Goal: Task Accomplishment & Management: Use online tool/utility

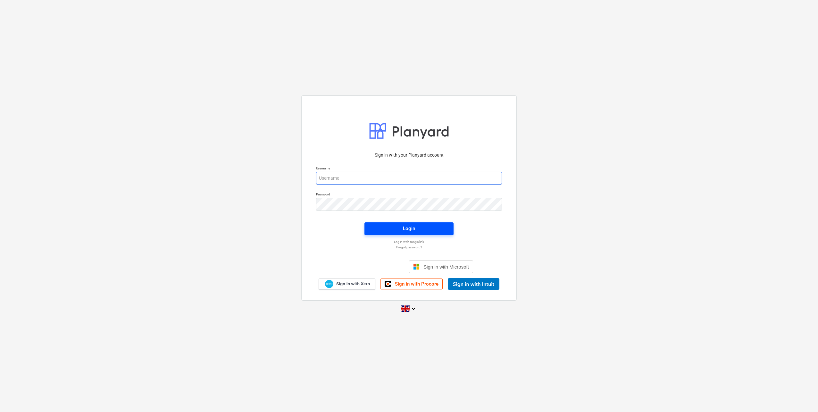
type input "[PERSON_NAME][EMAIL_ADDRESS][DOMAIN_NAME]"
click at [420, 231] on span "Login" at bounding box center [409, 228] width 74 height 8
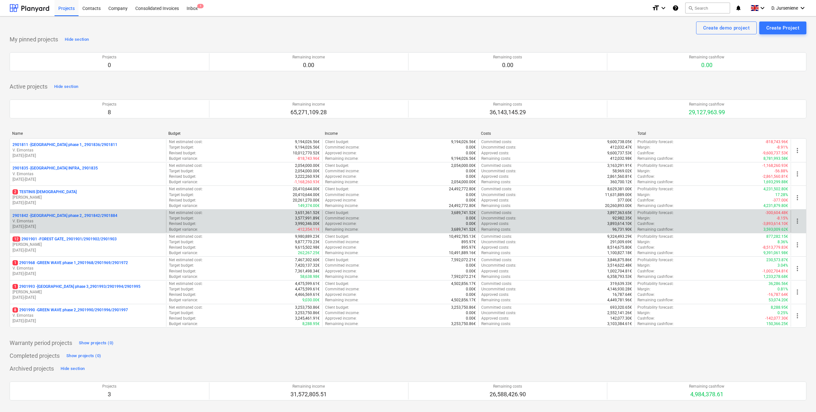
click at [75, 217] on p "2901842 - [GEOGRAPHIC_DATA] phase 2_ 2901842/2901884" at bounding box center [65, 215] width 105 height 5
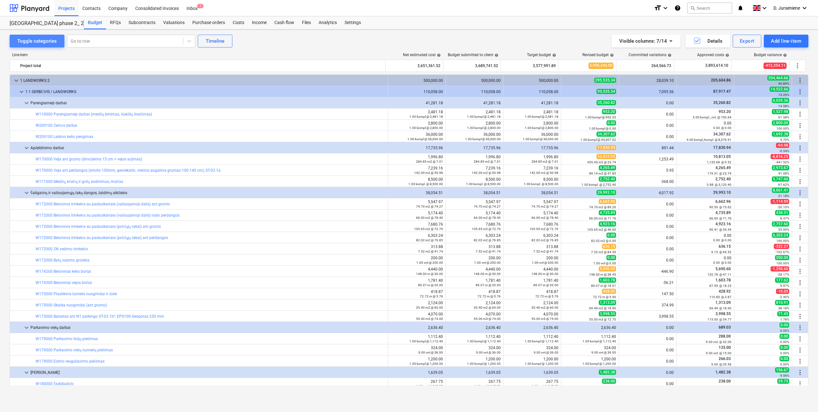
click at [38, 39] on div "Toggle categories" at bounding box center [36, 41] width 39 height 8
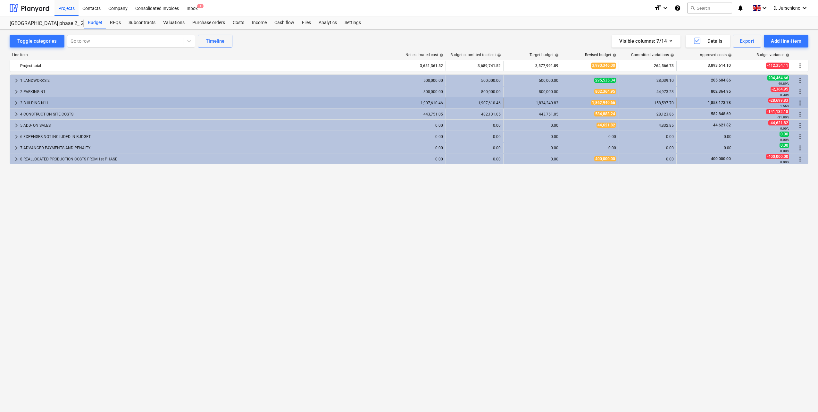
click at [31, 102] on div "3 BUILDING N11" at bounding box center [202, 103] width 365 height 10
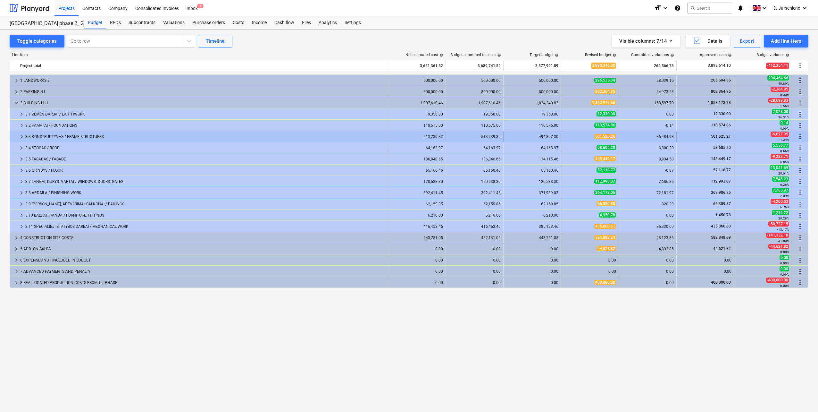
click at [38, 135] on div "3.3 KONSTRUKTYVAS / FRAME STRUCTURES" at bounding box center [205, 136] width 360 height 10
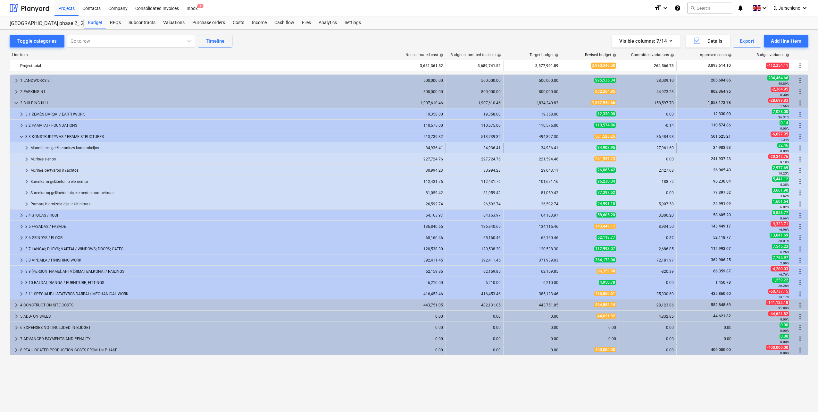
click at [26, 146] on span "keyboard_arrow_right" at bounding box center [27, 148] width 8 height 8
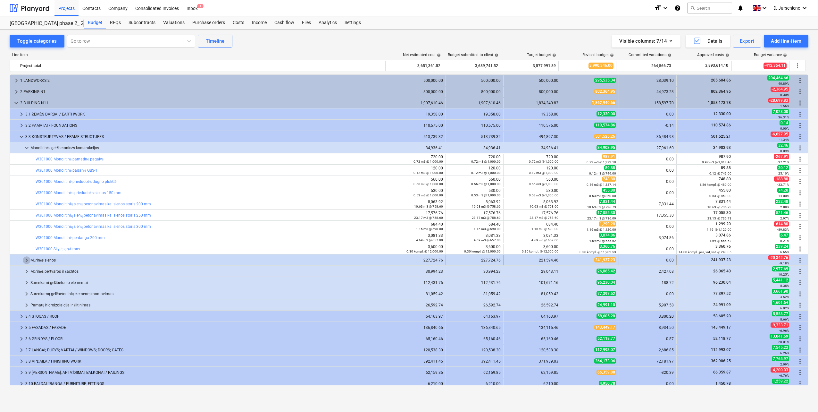
click at [27, 260] on span "keyboard_arrow_right" at bounding box center [27, 260] width 8 height 8
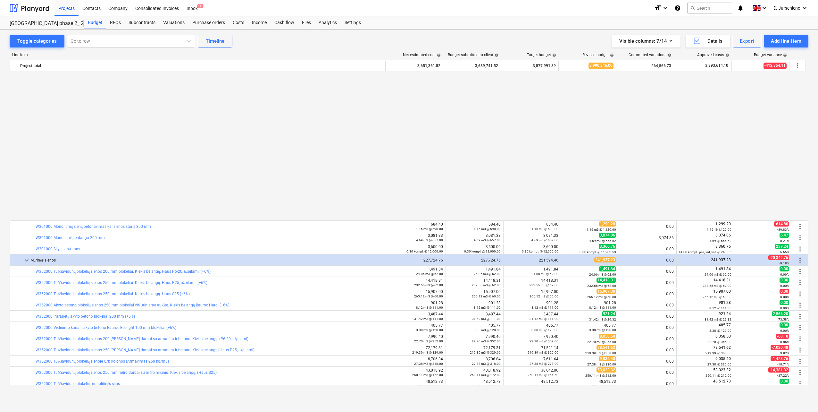
scroll to position [160, 0]
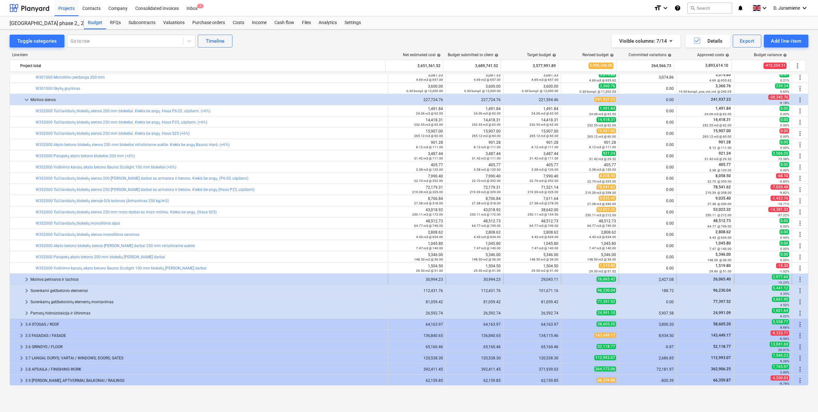
click at [31, 279] on div "Mūrinės pertvaros ir šachtos" at bounding box center [207, 279] width 355 height 10
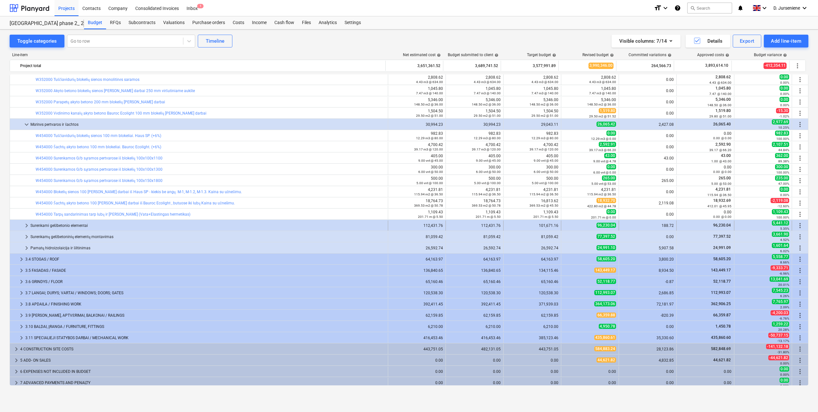
scroll to position [321, 0]
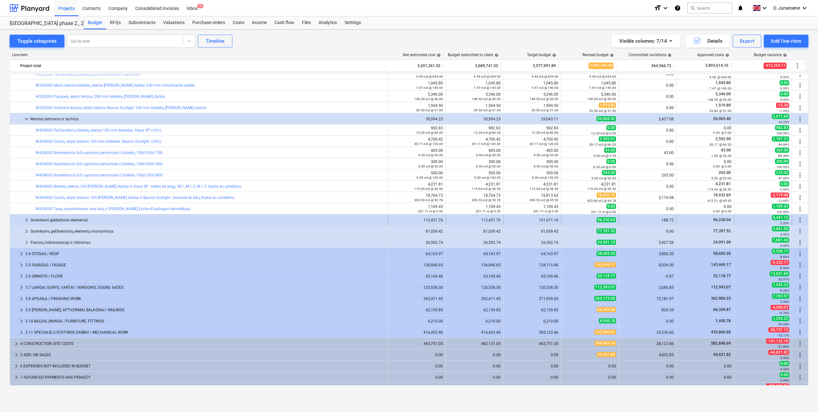
click at [57, 216] on div "Surenkami gelžbetonio elementai" at bounding box center [207, 220] width 355 height 10
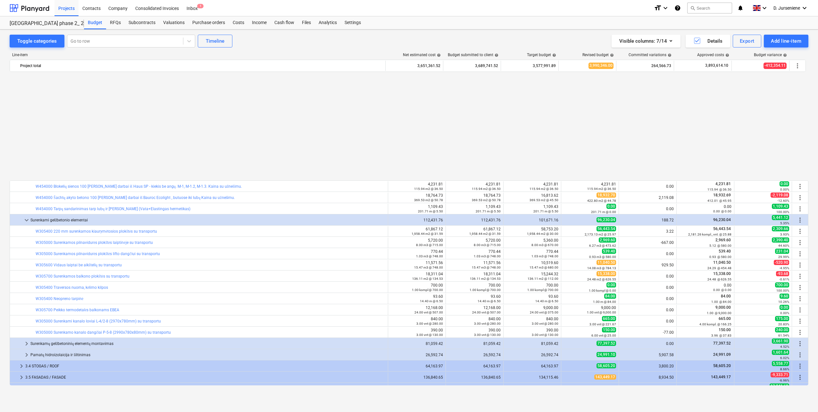
scroll to position [441, 0]
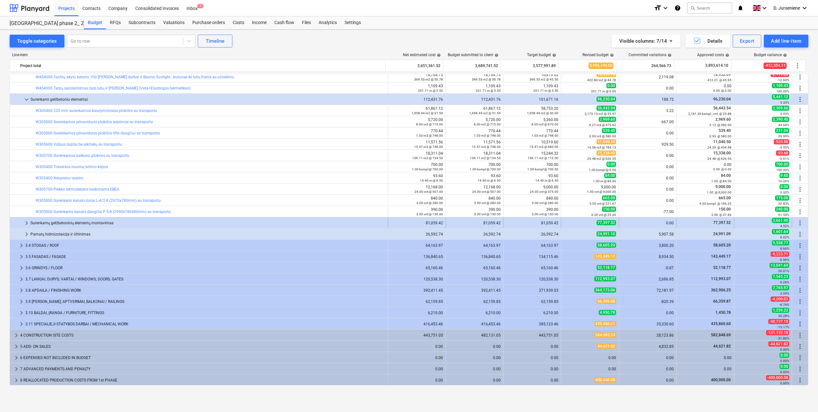
click at [91, 221] on div "Surenkamų gelžbetoninių elementų montavimas" at bounding box center [207, 223] width 355 height 10
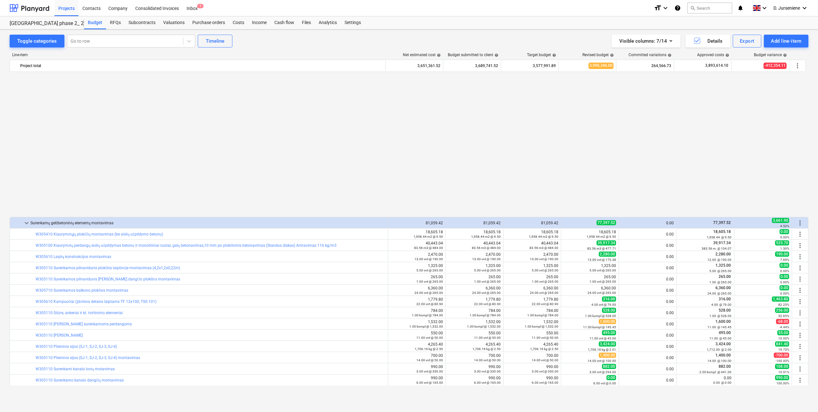
scroll to position [598, 0]
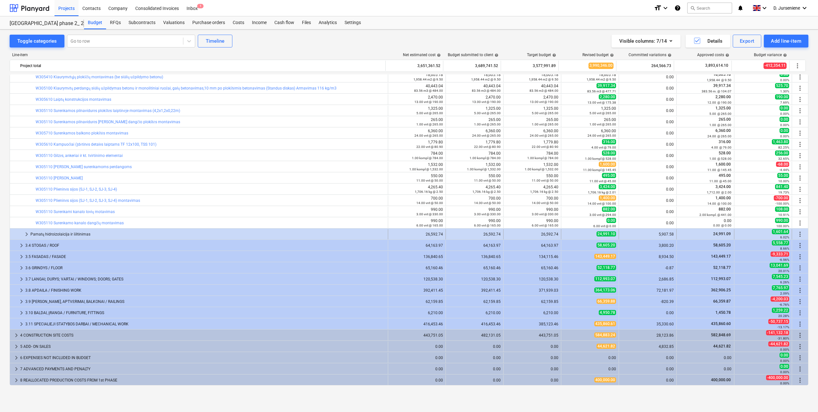
click at [74, 234] on div "Pamatų hidroizolaicija ir šiltinimas" at bounding box center [207, 234] width 355 height 10
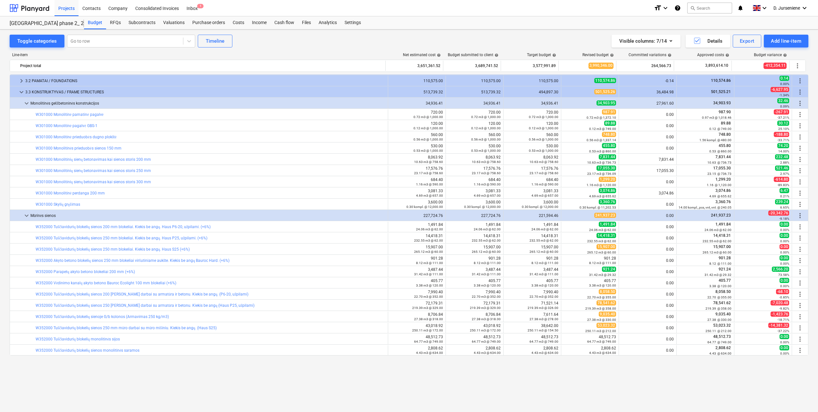
scroll to position [0, 0]
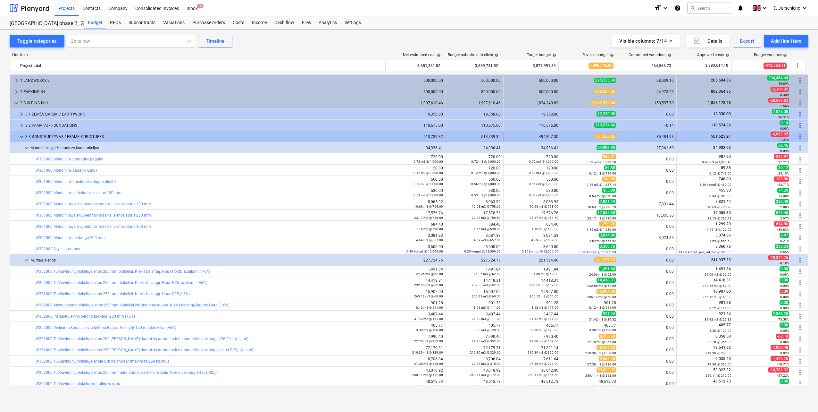
click at [76, 135] on div "3.3 KONSTRUKTYVAS / FRAME STRUCTURES" at bounding box center [205, 136] width 360 height 10
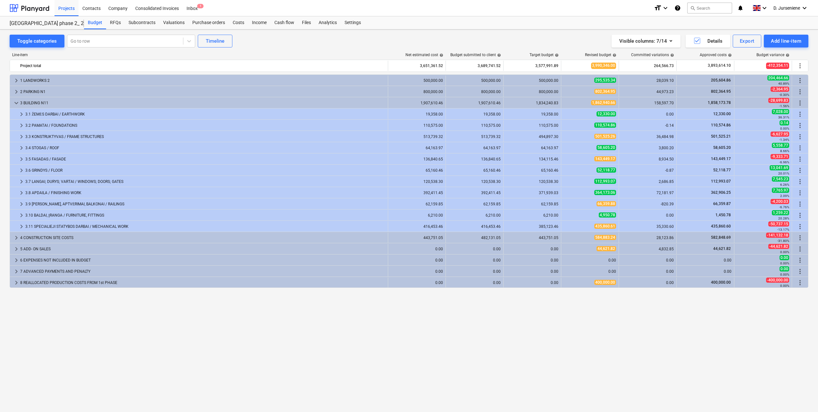
click at [76, 135] on div "3.3 KONSTRUKTYVAS / FRAME STRUCTURES" at bounding box center [205, 136] width 360 height 10
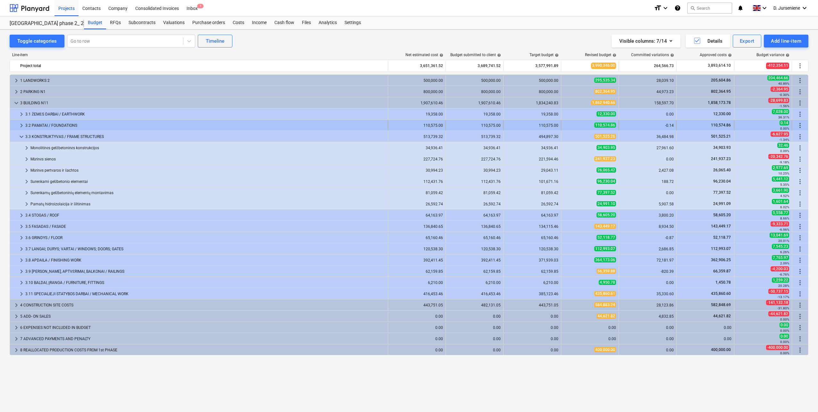
click at [70, 122] on div "3.2 PAMATAI / FOUNDATIONS" at bounding box center [205, 125] width 360 height 10
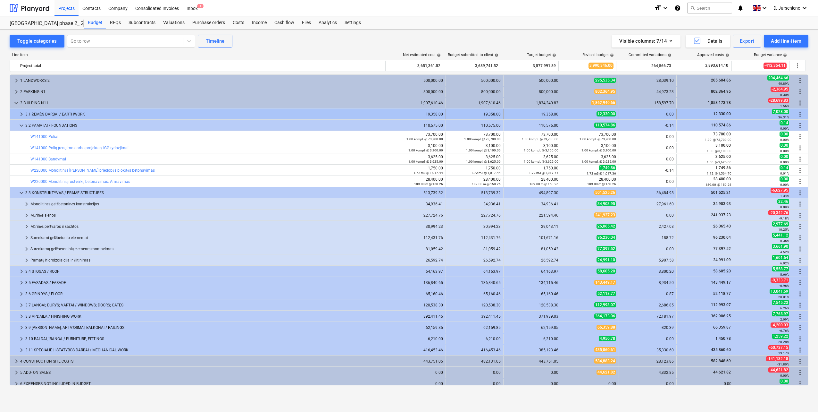
click at [75, 112] on div "3.1 ŽEMĖS DARBAI / EARTHWORK" at bounding box center [205, 114] width 360 height 10
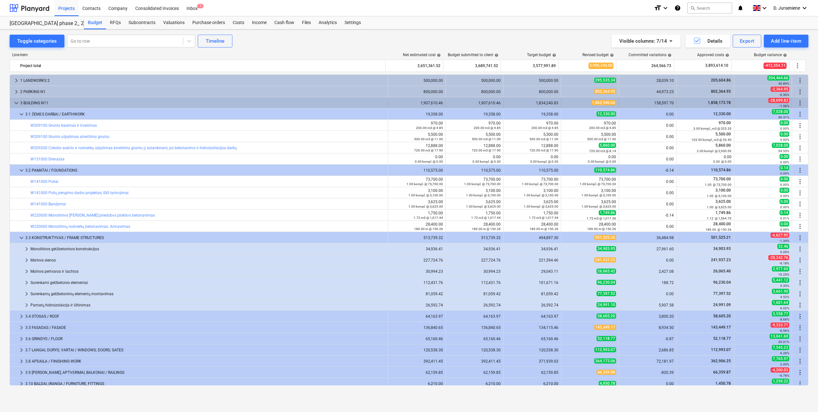
click at [44, 101] on div "3 BUILDING N11" at bounding box center [202, 103] width 365 height 10
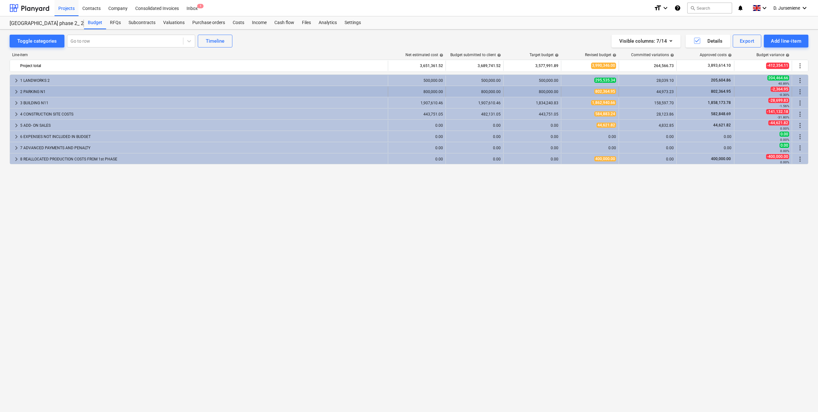
click at [50, 90] on div "2 PARKING N1" at bounding box center [202, 92] width 365 height 10
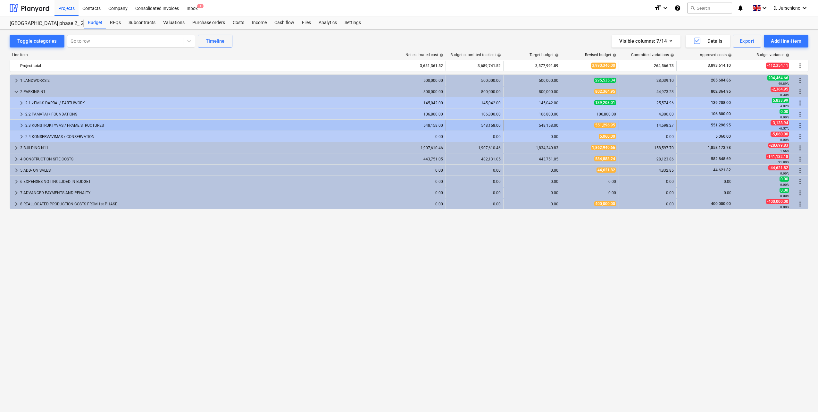
click at [49, 124] on div "2.3 KONSTRUKTYVAS / FRAME STRUCTURES" at bounding box center [205, 125] width 360 height 10
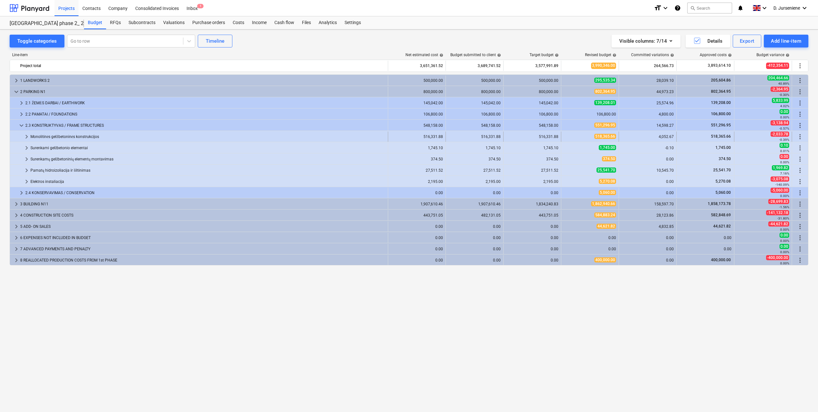
click at [69, 135] on div "Monolitinės gelžbetoninės konstrukcijos" at bounding box center [207, 136] width 355 height 10
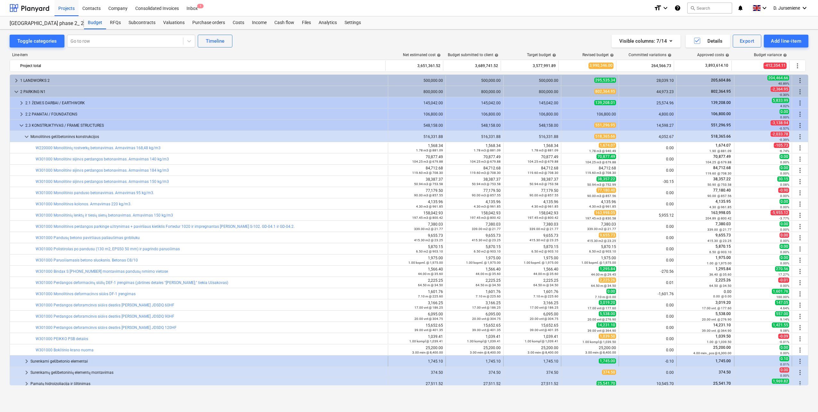
click at [79, 361] on div "Surenkami gelžbetonio elementai" at bounding box center [207, 361] width 355 height 10
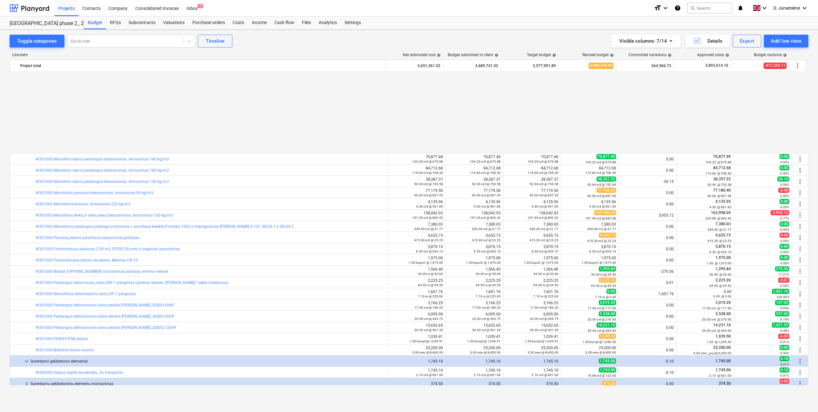
scroll to position [96, 0]
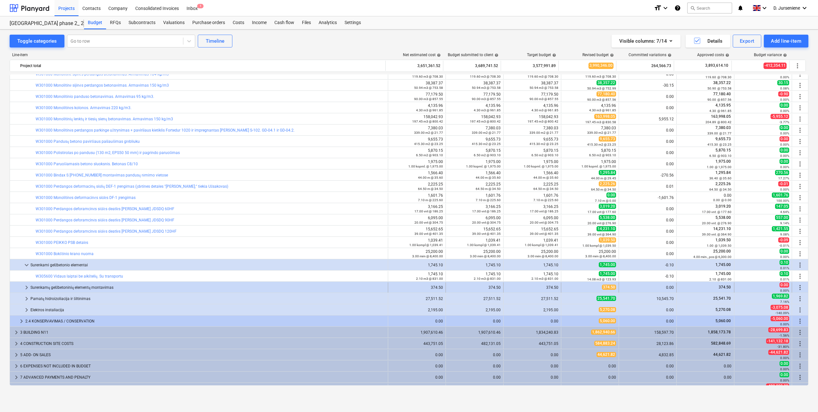
click at [86, 287] on div "Surenkamų gelžbetoninių elementų montavimas" at bounding box center [207, 287] width 355 height 10
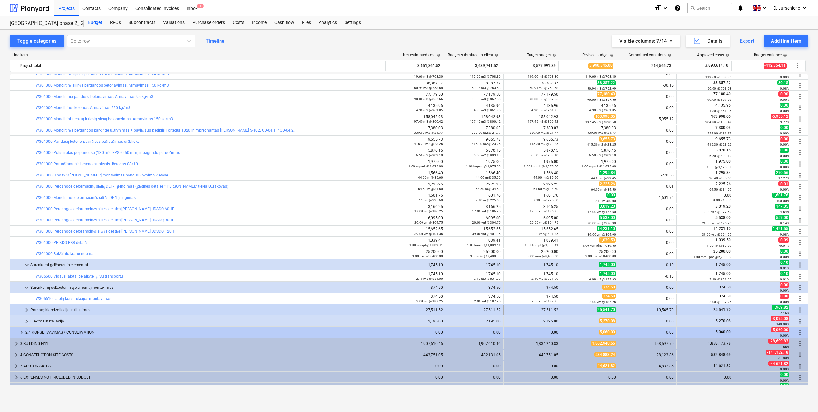
click at [76, 309] on div "Pamatų hidroizoliacija ir šiltinimas" at bounding box center [207, 310] width 355 height 10
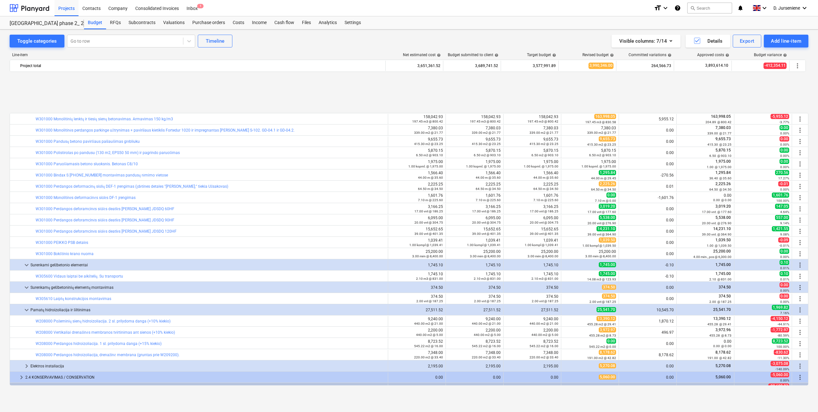
scroll to position [160, 0]
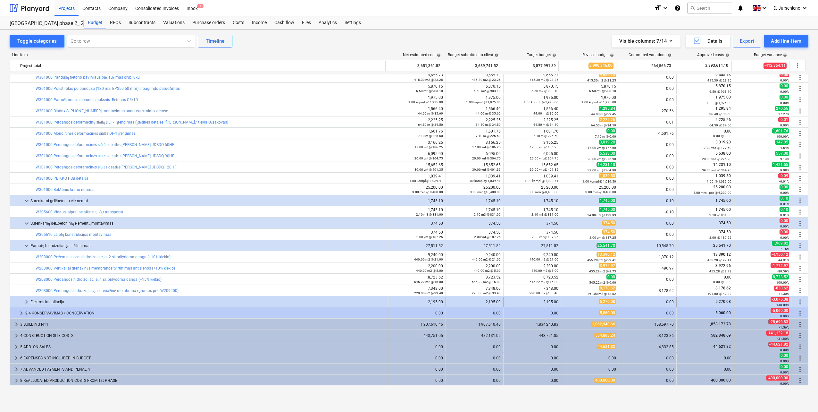
click at [60, 302] on div "Elektros instaliacija" at bounding box center [207, 302] width 355 height 10
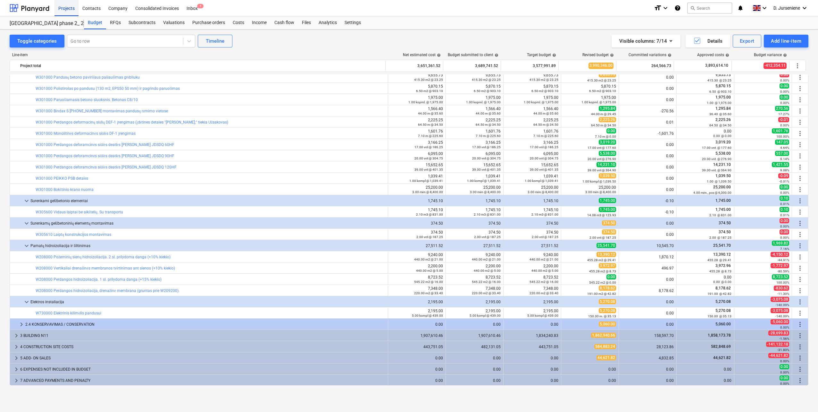
click at [58, 9] on div "Projects" at bounding box center [67, 8] width 24 height 16
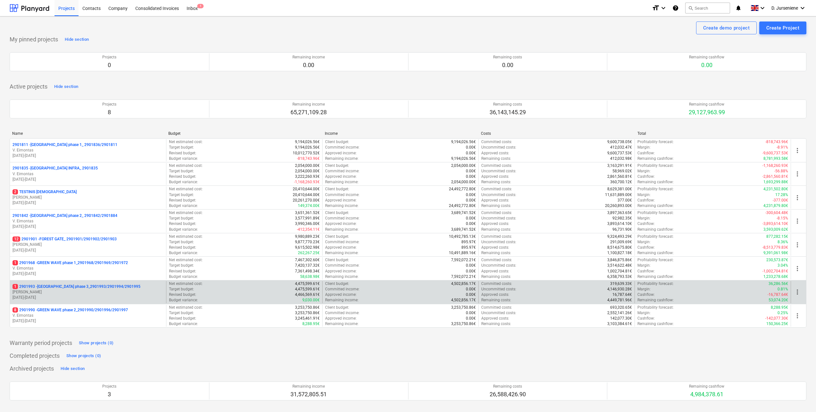
click at [67, 296] on p "[DATE] - [DATE]" at bounding box center [88, 297] width 151 height 5
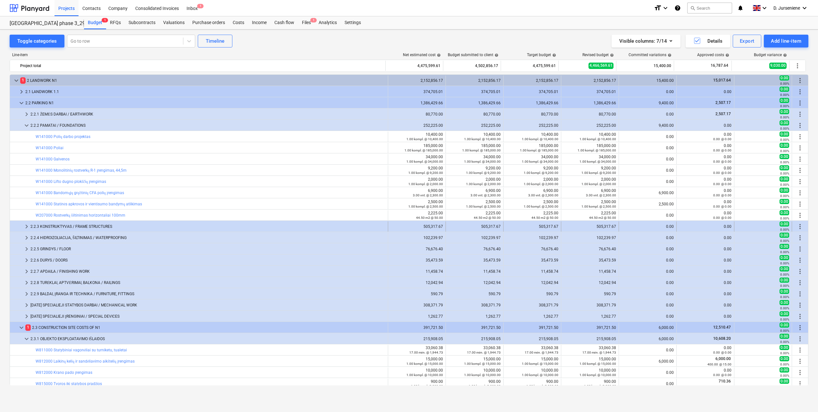
click at [67, 223] on div "2.2.3 KONSTRUKTYVAS / FRAME STRUCTURES" at bounding box center [207, 226] width 355 height 10
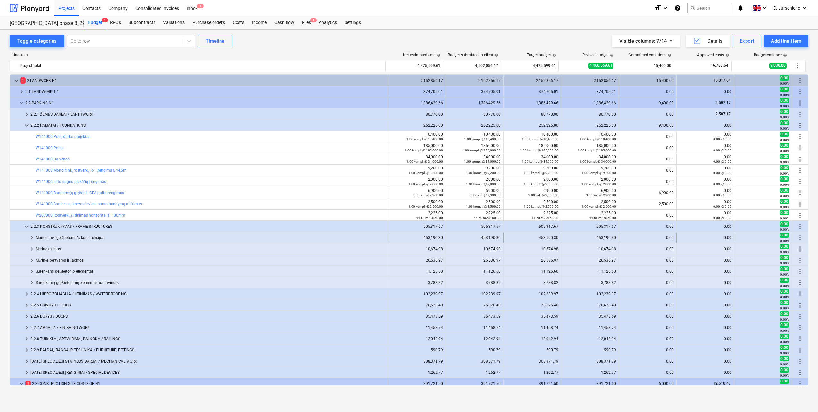
click at [60, 238] on div "Monolitinės gelžbetoninės konstrukcijos" at bounding box center [211, 237] width 350 height 10
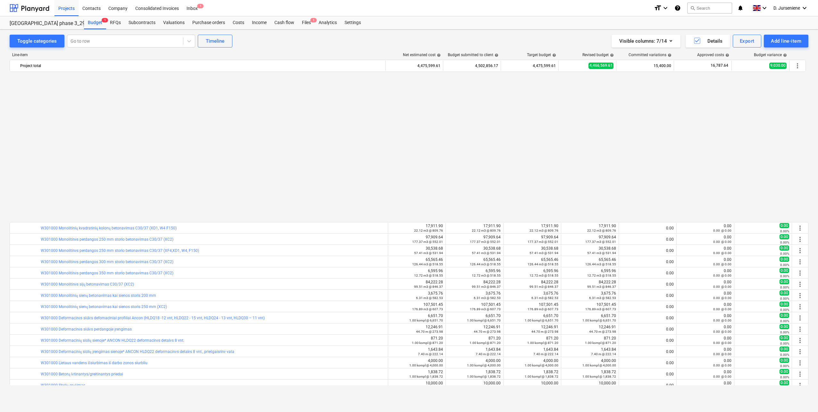
scroll to position [192, 0]
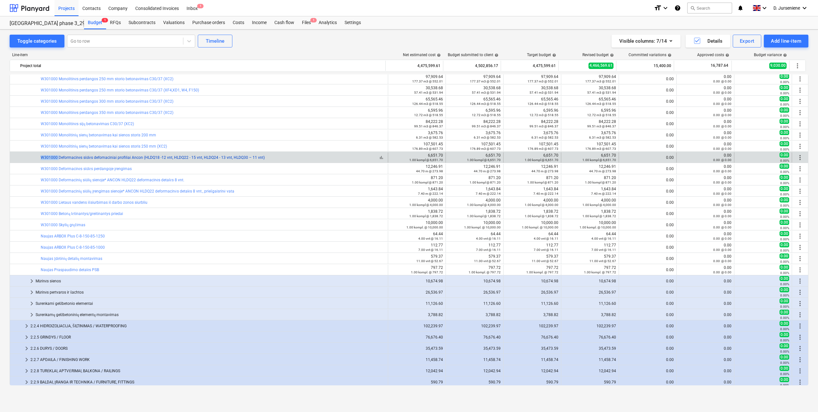
drag, startPoint x: 38, startPoint y: 157, endPoint x: 58, endPoint y: 157, distance: 20.2
click at [58, 157] on div "bar_chart W301000 Deformacinės siūlės defomaciniai profiliai Ancon (HLDQ18 -12 …" at bounding box center [199, 157] width 378 height 10
copy div "bar_chart W301000"
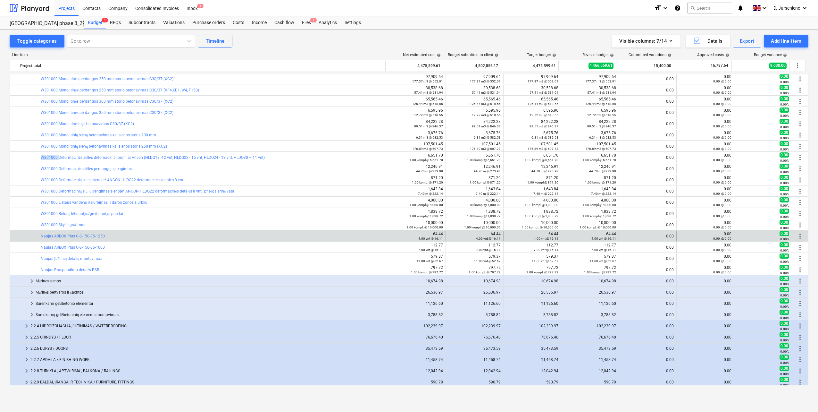
click at [799, 236] on span "more_vert" at bounding box center [800, 236] width 8 height 8
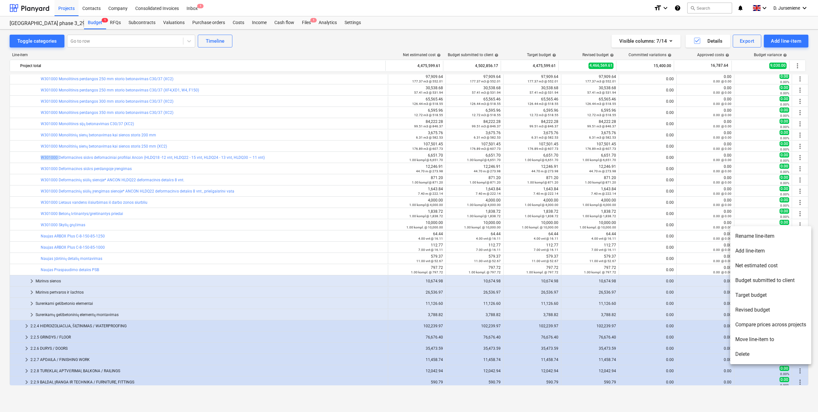
click at [747, 234] on li "Rename line-item" at bounding box center [770, 236] width 81 height 15
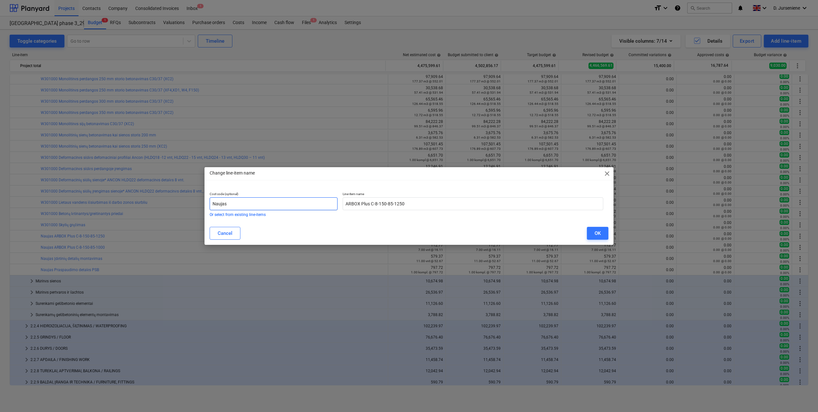
drag, startPoint x: 215, startPoint y: 206, endPoint x: 152, endPoint y: 206, distance: 62.5
click at [154, 206] on div "Change line-item name close Cost code (optional) Naujas Or select from existing…" at bounding box center [409, 206] width 818 height 412
paste input "W301000"
type input "W301000"
click at [596, 234] on div "OK" at bounding box center [598, 233] width 6 height 8
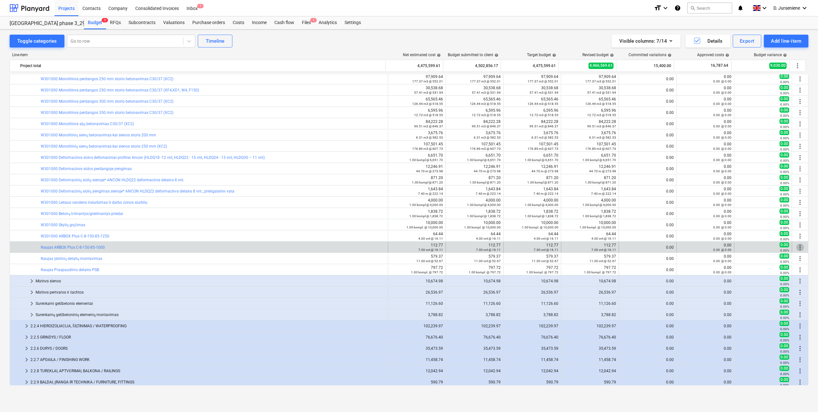
click at [800, 248] on span "more_vert" at bounding box center [800, 247] width 8 height 8
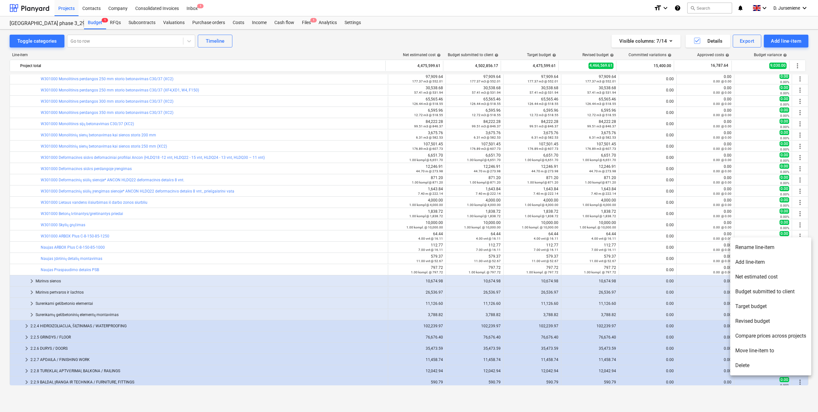
click at [751, 247] on li "Rename line-item" at bounding box center [770, 247] width 81 height 15
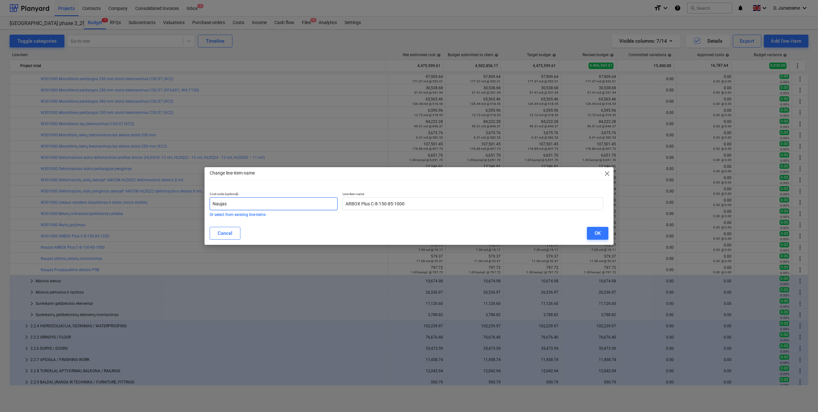
drag, startPoint x: 219, startPoint y: 204, endPoint x: 170, endPoint y: 204, distance: 49.7
click at [170, 204] on div "Change line-item name close Cost code (optional) Naujas Or select from existing…" at bounding box center [409, 206] width 818 height 412
paste input "W301000"
type input "W301000"
click at [593, 233] on button "OK" at bounding box center [597, 233] width 21 height 13
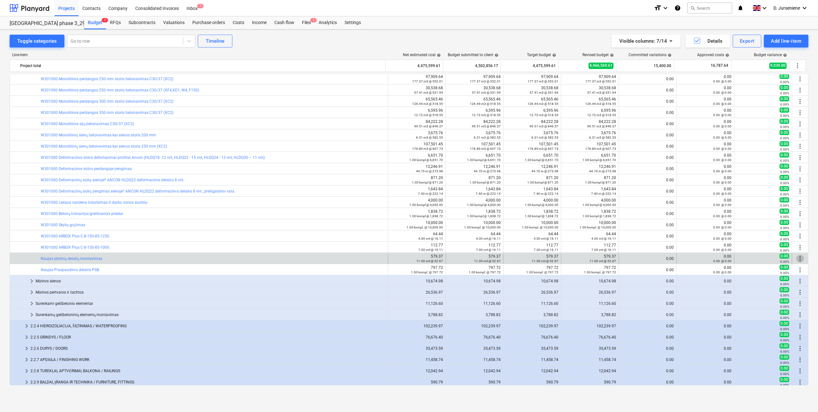
click at [798, 257] on span "more_vert" at bounding box center [800, 259] width 8 height 8
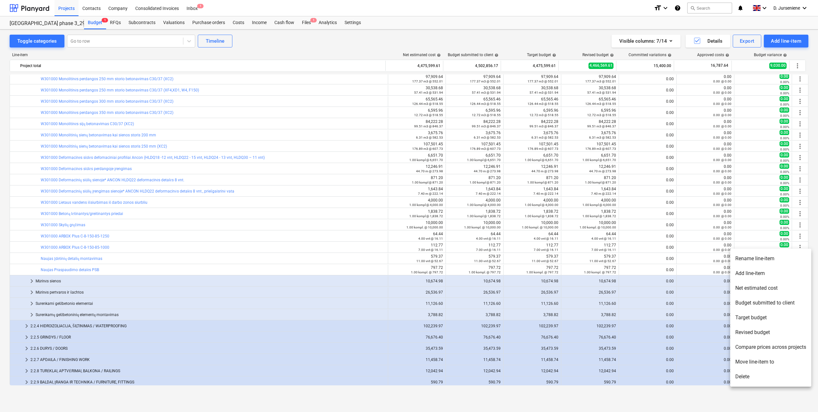
click at [744, 257] on li "Rename line-item" at bounding box center [770, 258] width 81 height 15
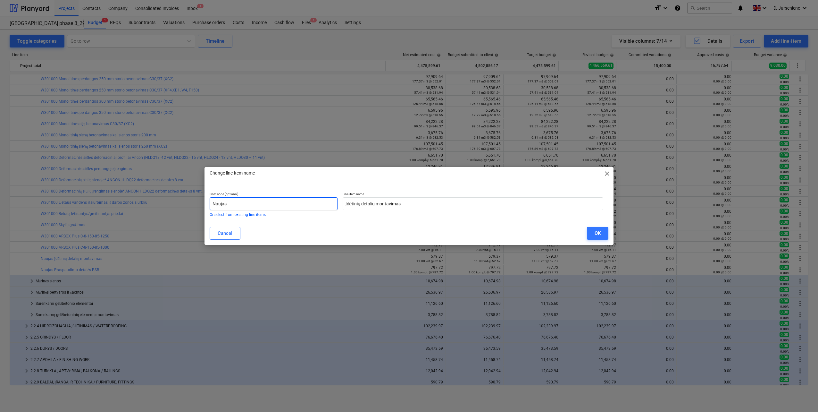
drag, startPoint x: 210, startPoint y: 203, endPoint x: 146, endPoint y: 202, distance: 64.4
click at [146, 202] on div "Change line-item name close Cost code (optional) Naujas Or select from existing…" at bounding box center [409, 206] width 818 height 412
paste input "W301000"
type input "W301000"
click at [594, 231] on button "OK" at bounding box center [597, 233] width 21 height 13
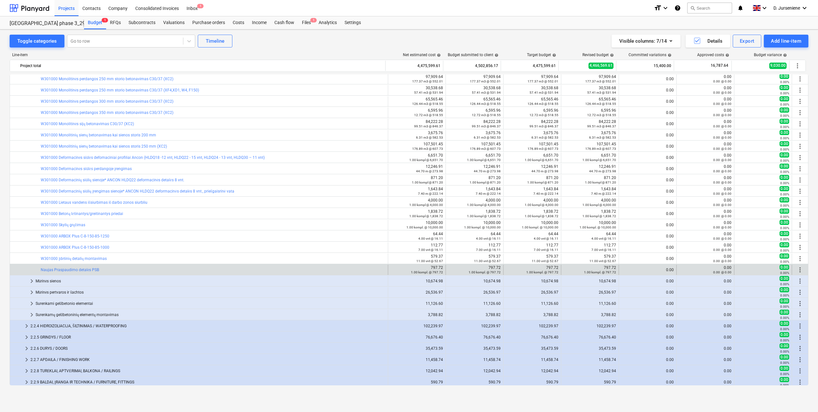
click at [799, 270] on span "more_vert" at bounding box center [800, 270] width 8 height 8
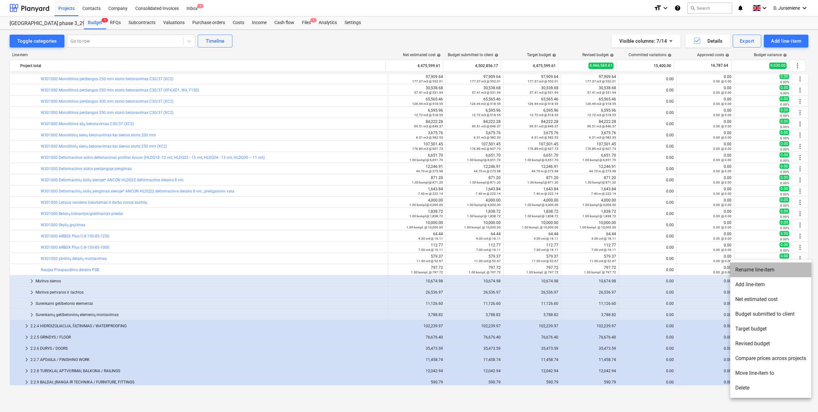
click at [751, 269] on li "Rename line-item" at bounding box center [770, 269] width 81 height 15
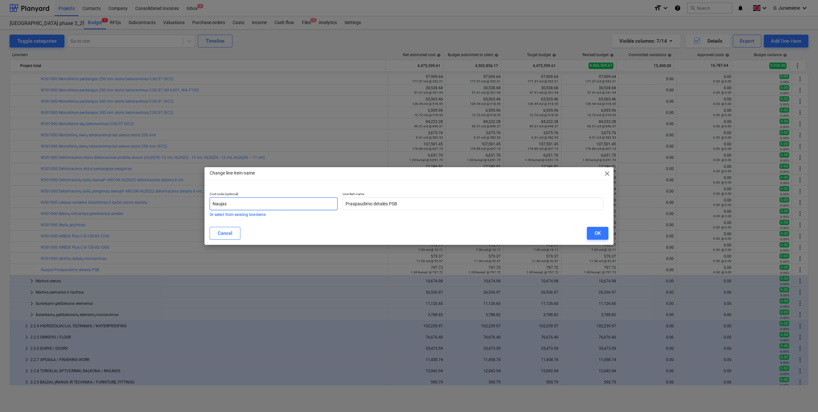
drag, startPoint x: 154, startPoint y: 206, endPoint x: 142, endPoint y: 206, distance: 12.2
click at [142, 206] on div "Change line-item name close Cost code (optional) Naujas Or select from existing…" at bounding box center [409, 206] width 818 height 412
paste input "W301000"
type input "W301000"
click at [602, 232] on button "OK" at bounding box center [597, 233] width 21 height 13
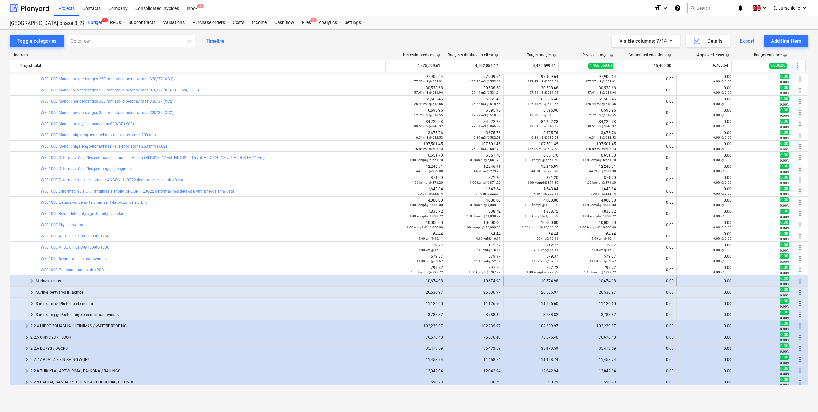
click at [76, 281] on div "Mūrinės sienos" at bounding box center [211, 281] width 350 height 10
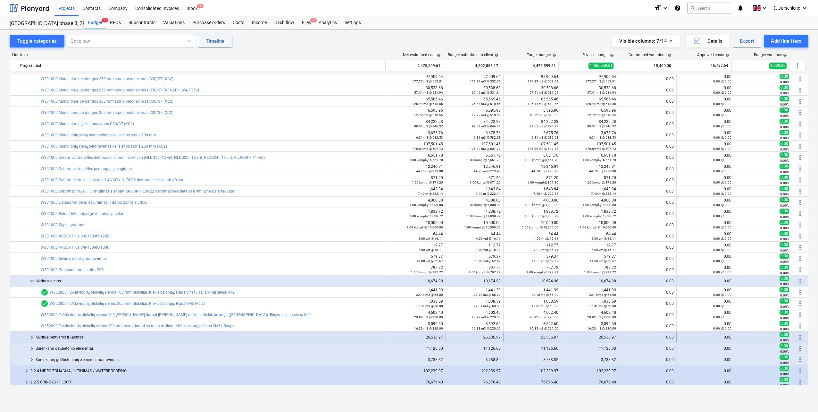
click at [82, 336] on div "Mūrinės pertvaros ir šachtos" at bounding box center [211, 337] width 350 height 10
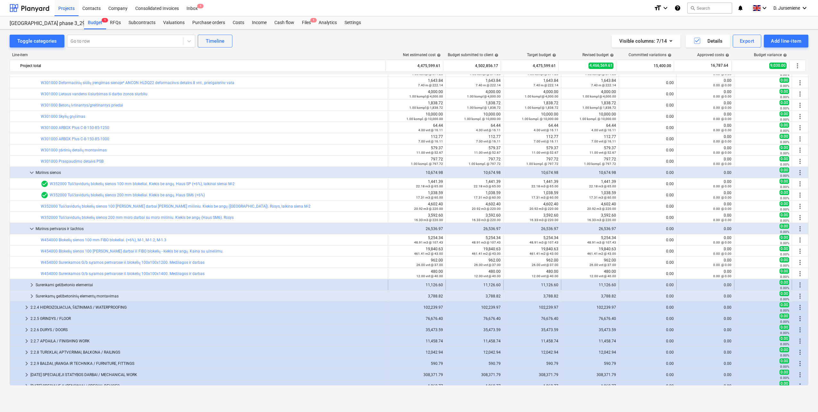
scroll to position [353, 0]
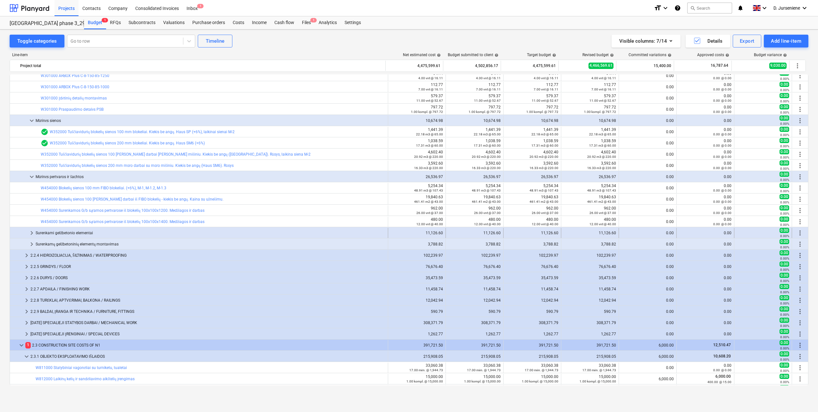
click at [97, 233] on div "Surenkami gelžbetonio elementai" at bounding box center [211, 233] width 350 height 10
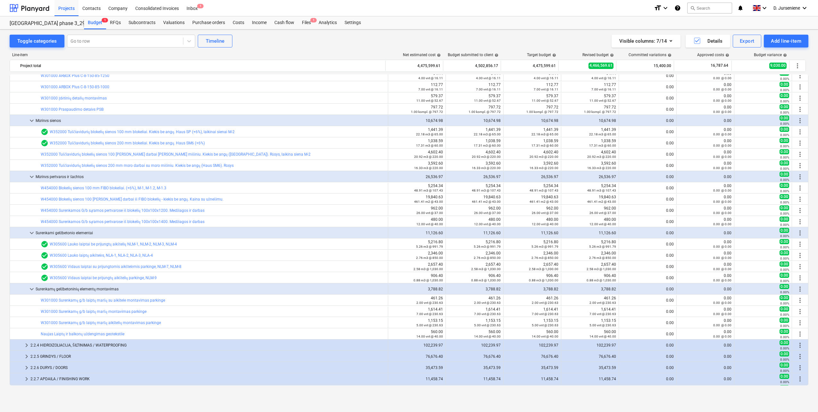
scroll to position [449, 0]
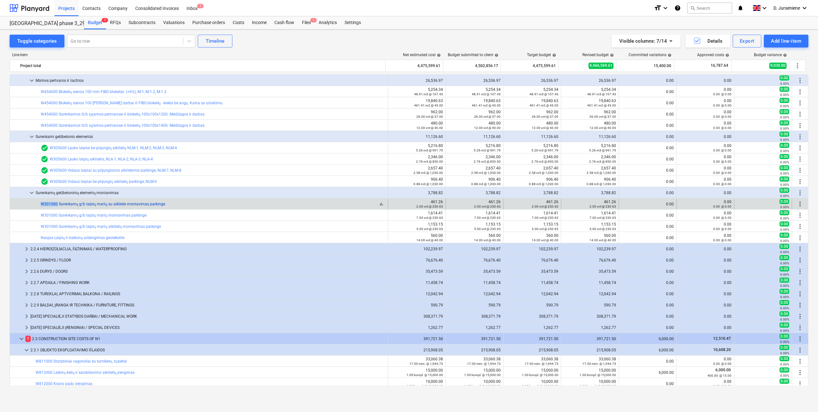
drag, startPoint x: 35, startPoint y: 203, endPoint x: 57, endPoint y: 203, distance: 21.8
click at [57, 203] on div "bar_chart W301000 Surenkamų g/b laiptų maršų su aikštele montavimas parkinge" at bounding box center [199, 204] width 378 height 10
copy div "bar_chart W301000"
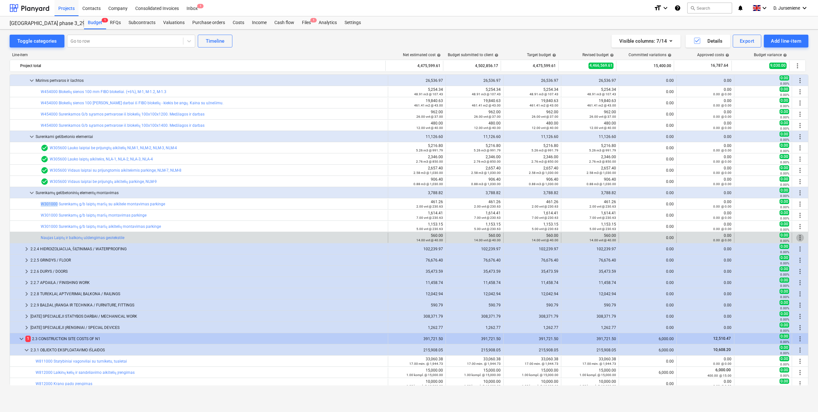
click at [796, 235] on span "more_vert" at bounding box center [800, 238] width 8 height 8
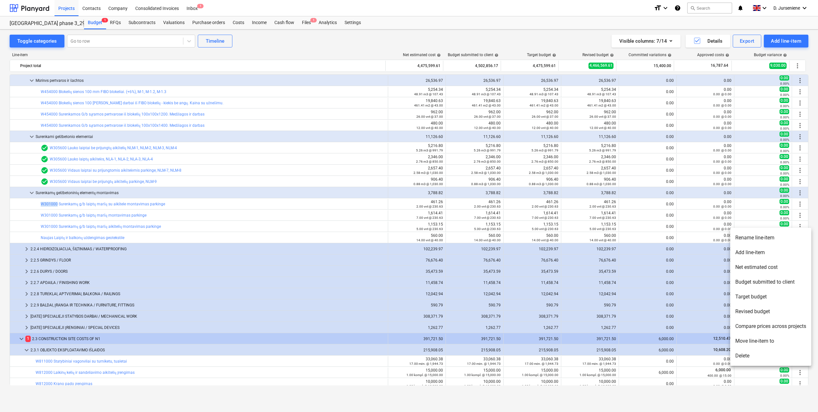
click at [768, 234] on li "Rename line-item" at bounding box center [770, 237] width 81 height 15
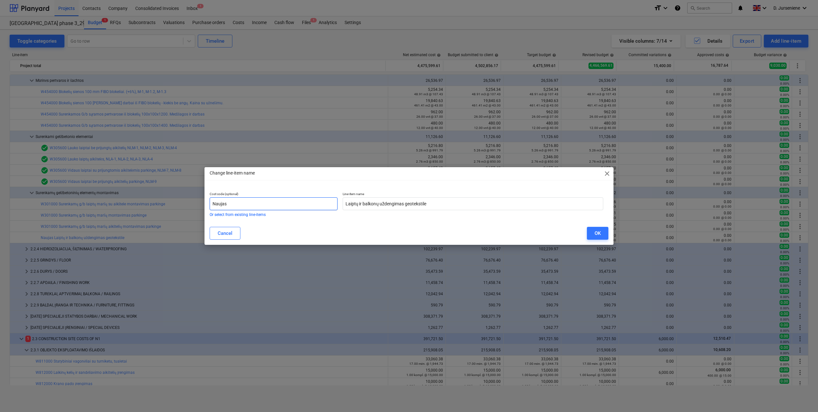
drag, startPoint x: 177, startPoint y: 205, endPoint x: 138, endPoint y: 205, distance: 39.4
click at [138, 205] on div "Change line-item name close Cost code (optional) Naujas Or select from existing…" at bounding box center [409, 206] width 818 height 412
paste input "W301000"
type input "W301000"
click at [594, 231] on button "OK" at bounding box center [597, 233] width 21 height 13
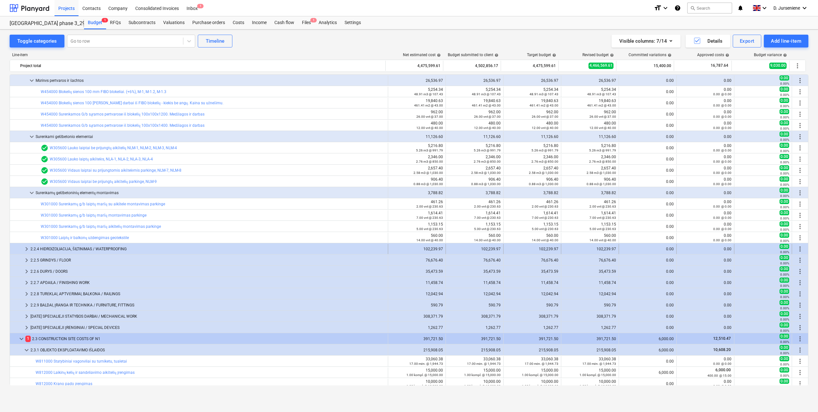
click at [75, 248] on div "2.2.4 HIDROIZOLIACIJA, ŠILTINIMAS / WATERPROOFING" at bounding box center [207, 249] width 355 height 10
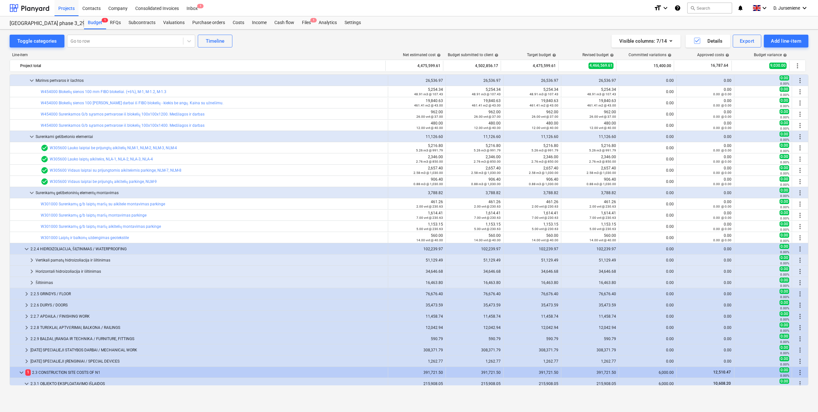
scroll to position [481, 0]
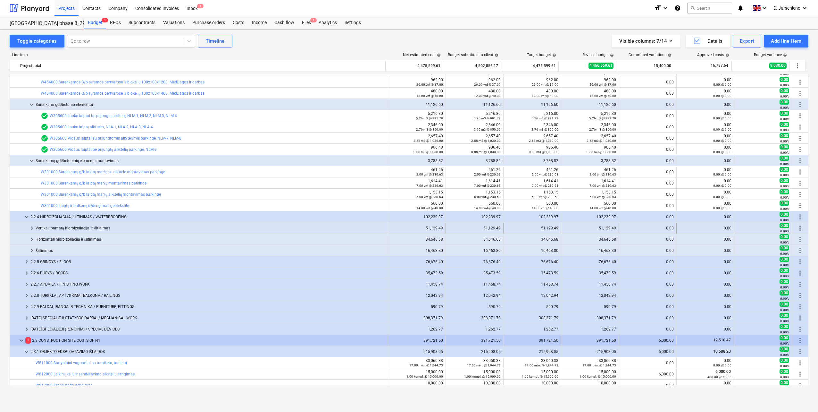
click at [71, 227] on div "Vertikali pamatų hidroizoliacija ir šiltinimas" at bounding box center [211, 228] width 350 height 10
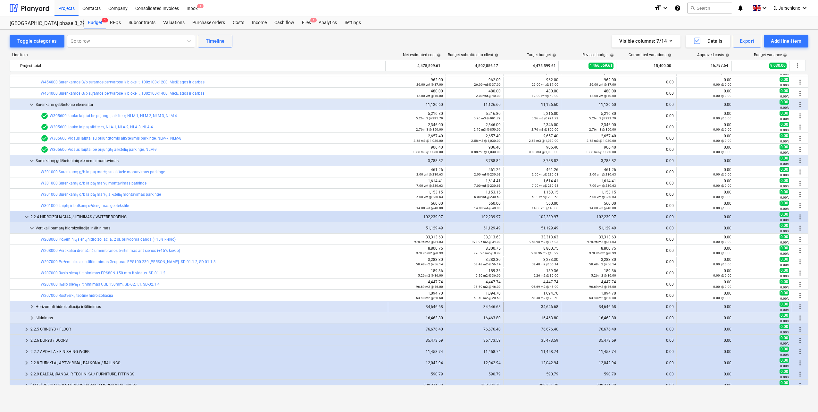
click at [71, 305] on div "Horizontali hidroizoliacija ir šiltinimas" at bounding box center [211, 306] width 350 height 10
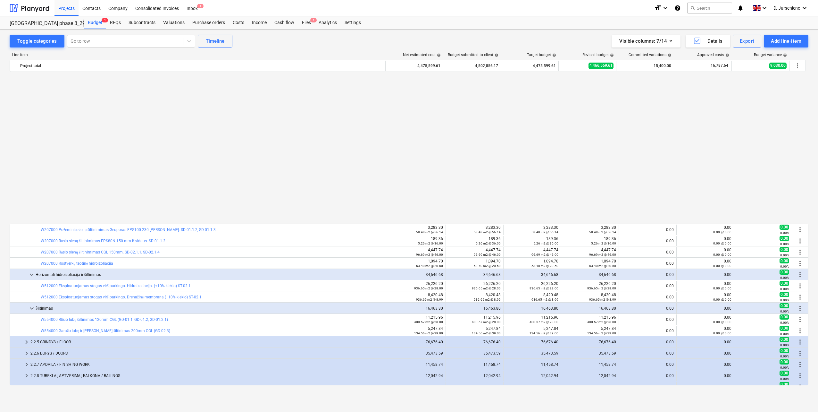
scroll to position [673, 0]
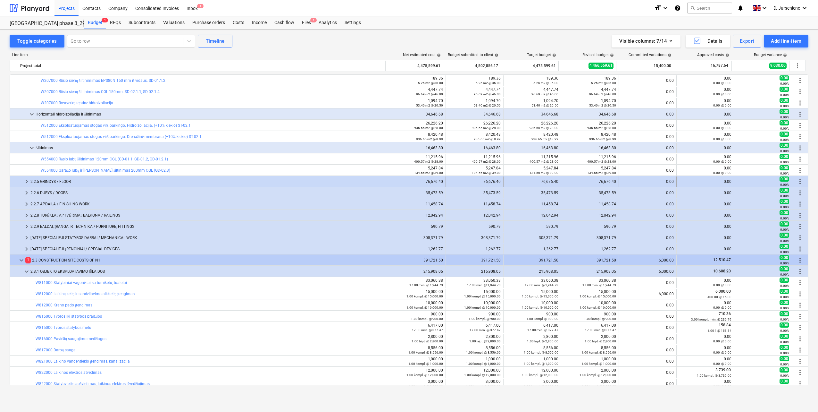
click at [52, 182] on div "2.2.5 GRINDYS / FLOOR" at bounding box center [207, 181] width 355 height 10
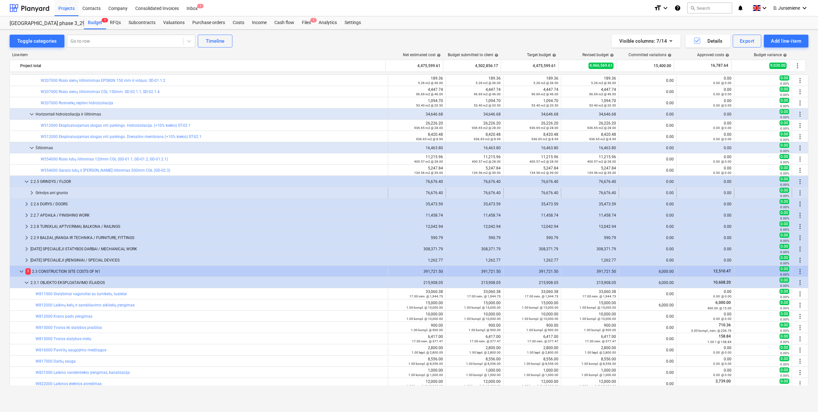
click at [55, 190] on div "Grindys ant grunto" at bounding box center [211, 193] width 350 height 10
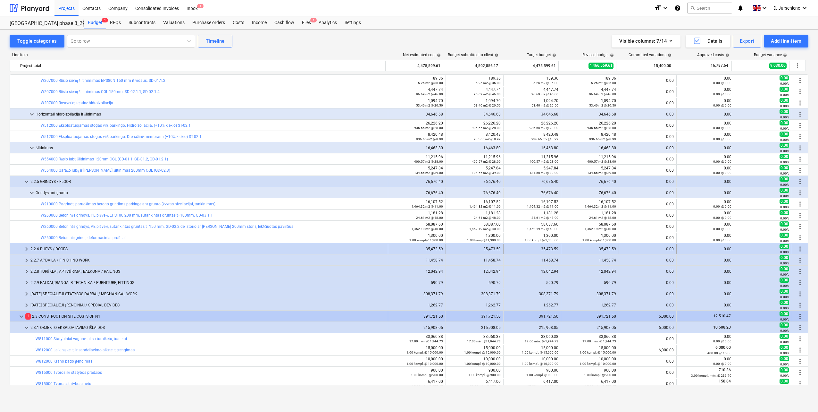
click at [58, 247] on div "2.2.6 DURYS / DOORS" at bounding box center [207, 249] width 355 height 10
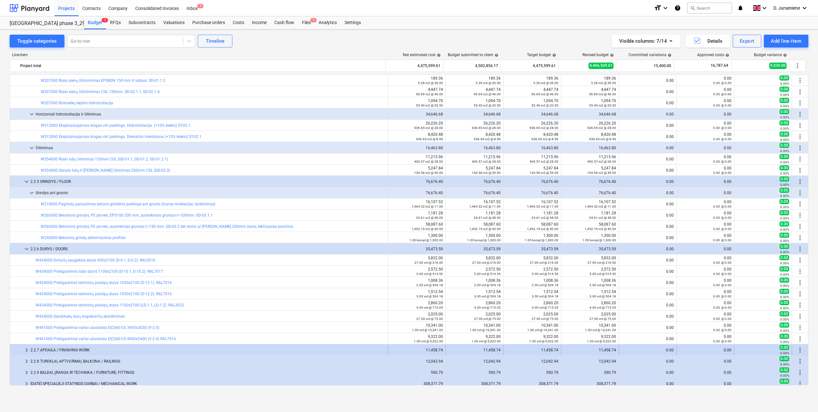
click at [71, 351] on div "2.2.7 APDAILA / FINISHING WORK" at bounding box center [207, 350] width 355 height 10
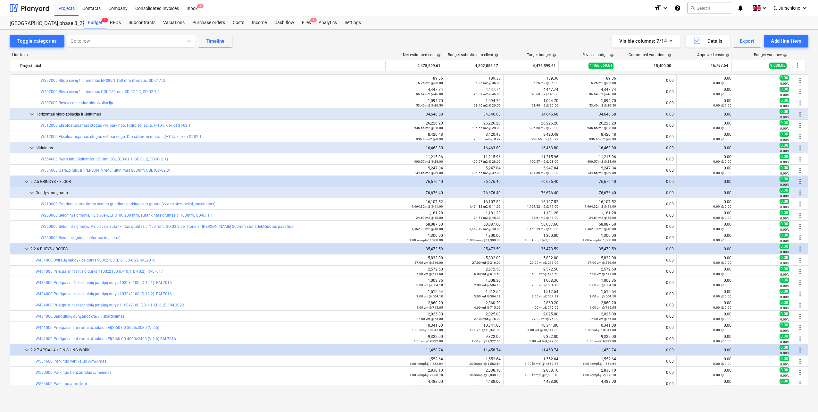
scroll to position [834, 0]
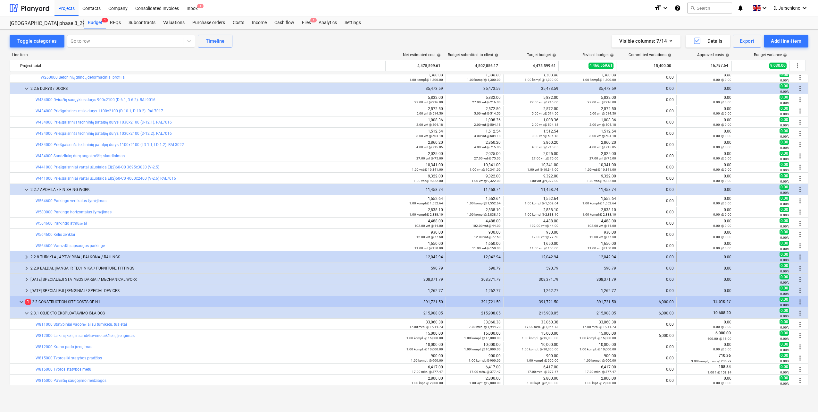
click at [77, 251] on div "keyboard_arrow_right 2.2.8 TURĖKLAI, APTVĖRIMAI, BALKONA / RAILINGS 12,042.94 1…" at bounding box center [409, 256] width 798 height 11
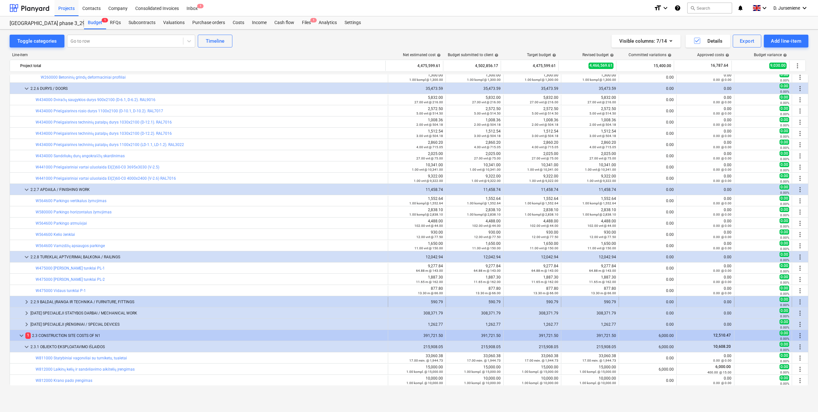
click at [76, 305] on div "2.2.9 BALDAI, ĮRANGA IR TECHNIKA / FURNITURE, FITTINGS" at bounding box center [207, 302] width 355 height 10
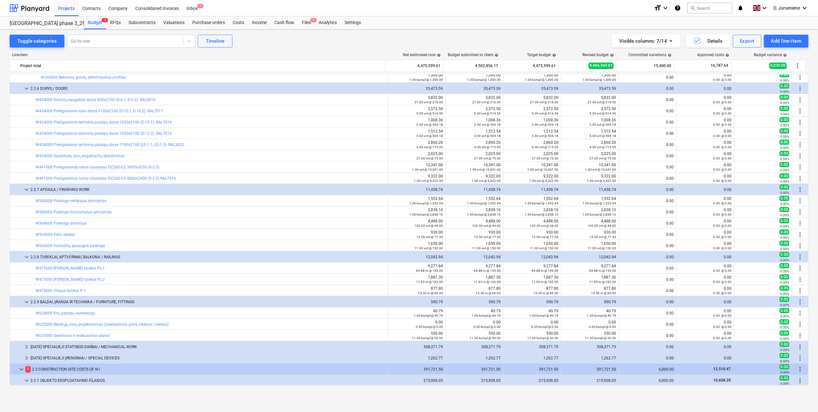
scroll to position [994, 0]
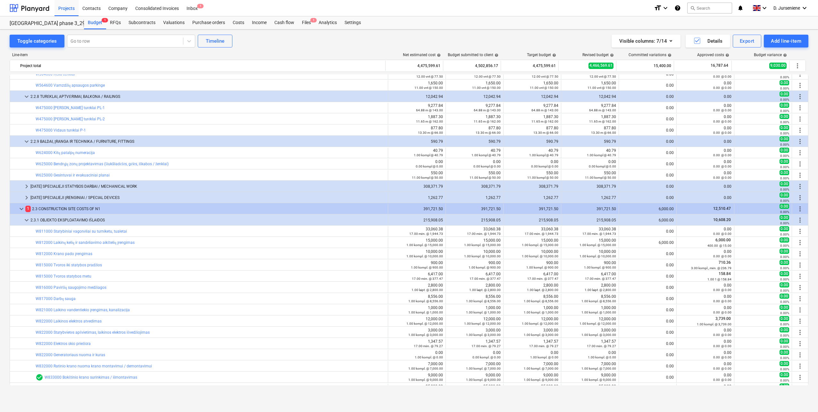
click at [105, 183] on div "[DATE] SPECIALIEJI STATYBOS DARBAI / MECHANICAL WORK" at bounding box center [207, 186] width 355 height 10
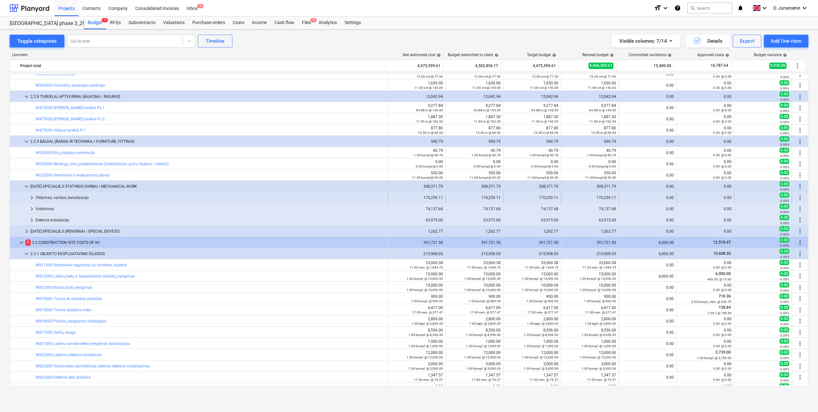
click at [54, 199] on div "Šildymas, vanduo, kanalizacija" at bounding box center [211, 197] width 350 height 10
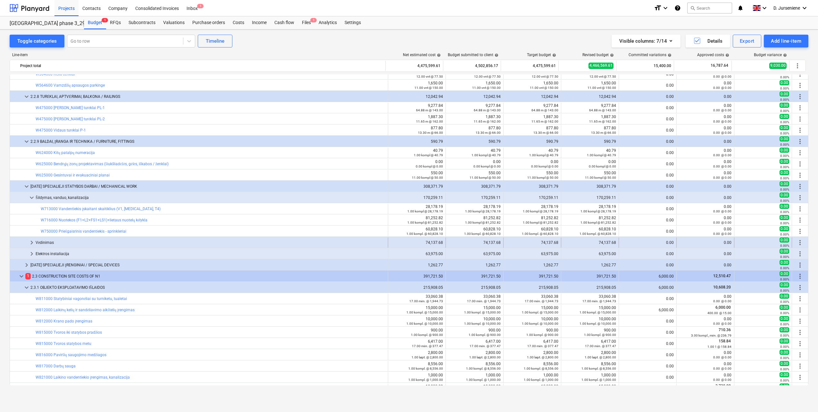
click at [46, 241] on div "Vėdinimas" at bounding box center [211, 242] width 350 height 10
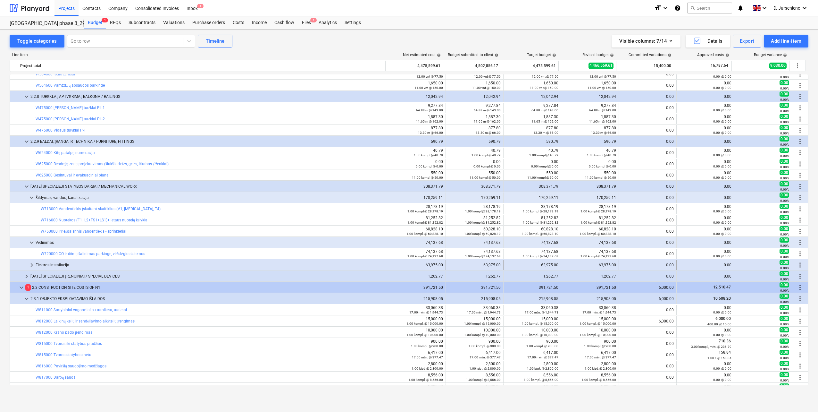
click at [51, 264] on div "Elektros instaliacija" at bounding box center [211, 265] width 350 height 10
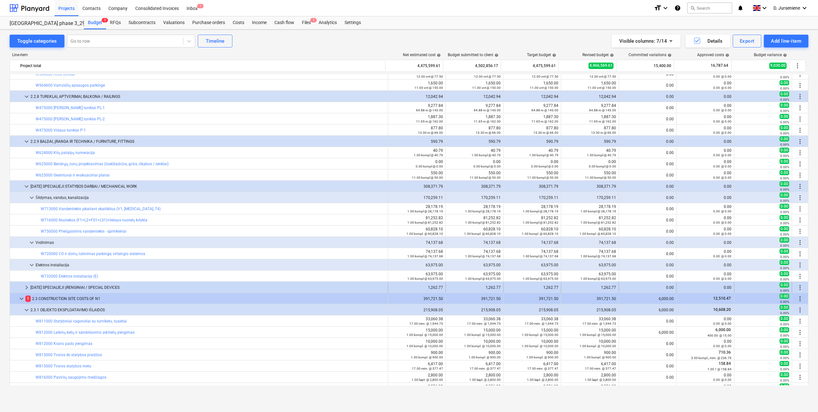
click at [57, 288] on div "[DATE] SPECIALIEJI ĮRENGINIAI / SPECIAL DEVICES" at bounding box center [207, 287] width 355 height 10
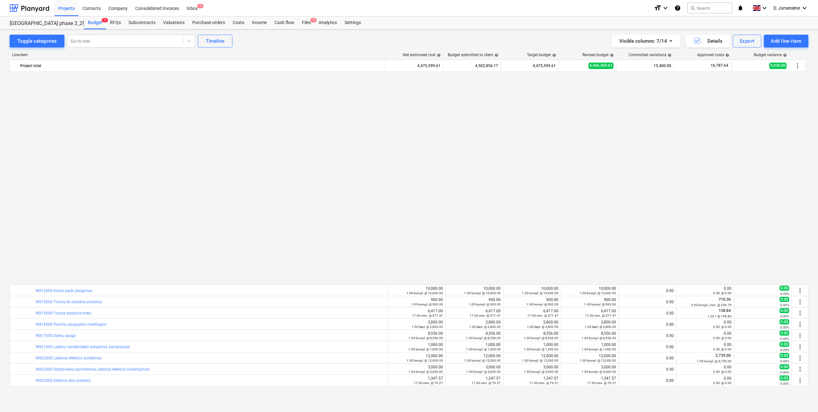
scroll to position [1282, 0]
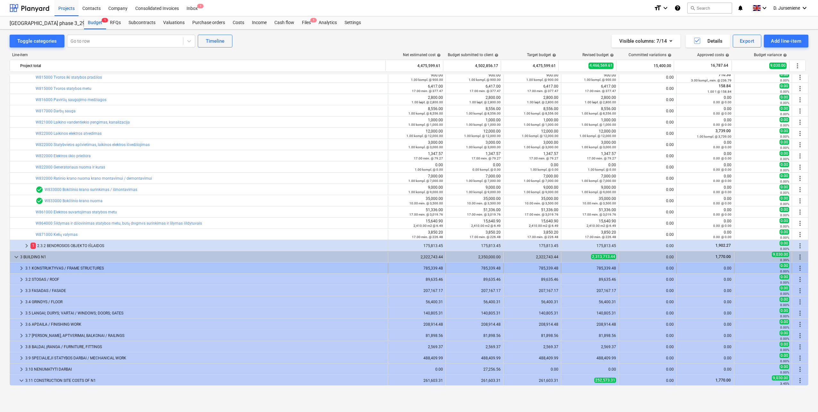
click at [77, 267] on div "3.1 KONSTRUKTYVAS / FRAME STRUCTURES" at bounding box center [205, 268] width 360 height 10
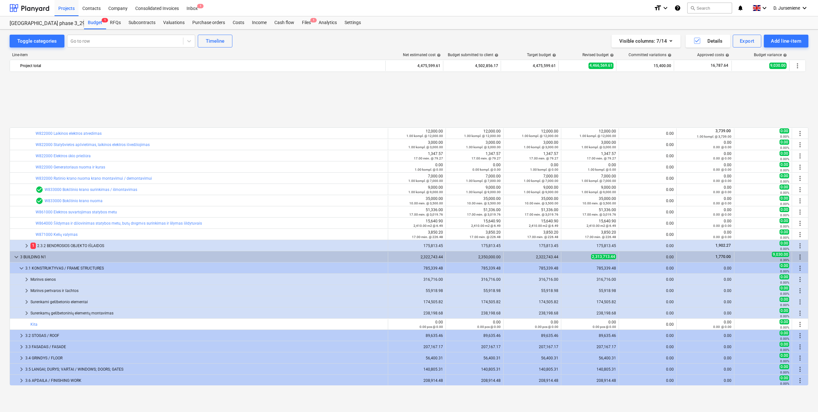
scroll to position [1347, 0]
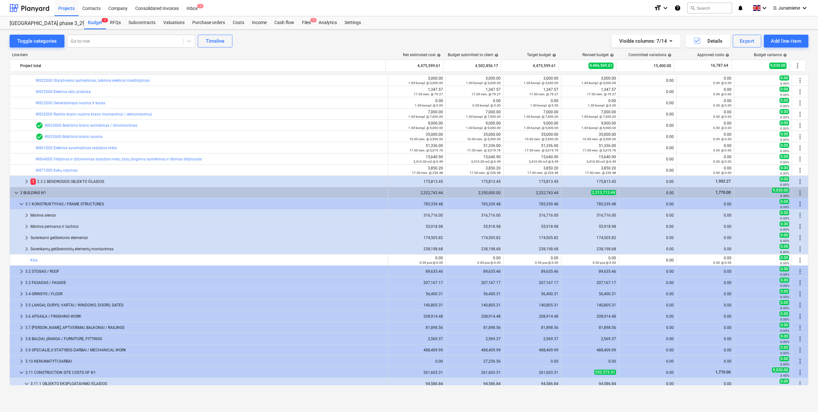
click at [58, 215] on div "Mūrinės sienos" at bounding box center [207, 215] width 355 height 10
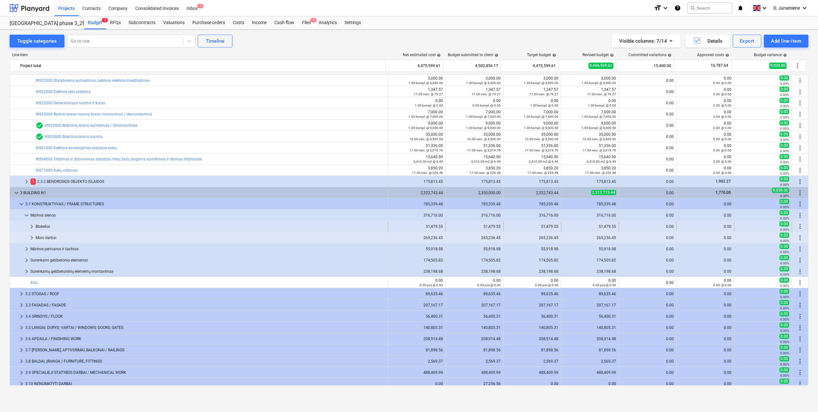
click at [57, 222] on div "Blokeliai" at bounding box center [211, 226] width 350 height 10
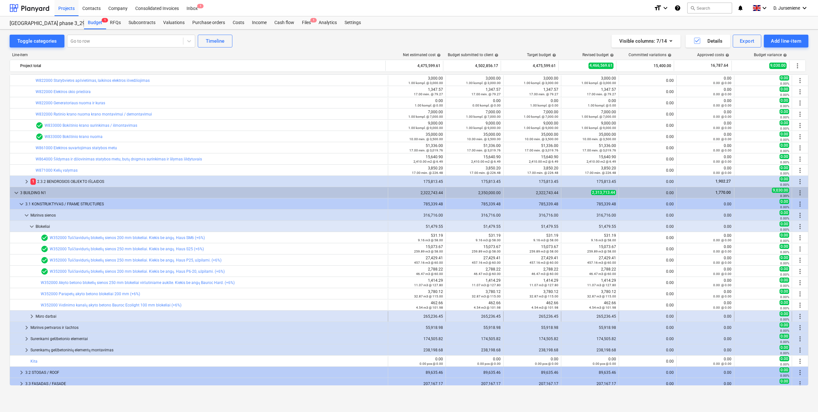
click at [70, 315] on div "Mūro darbai" at bounding box center [211, 316] width 350 height 10
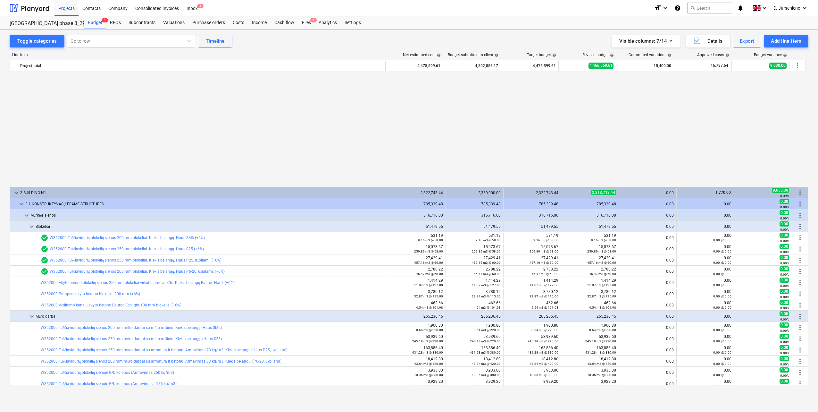
scroll to position [1507, 0]
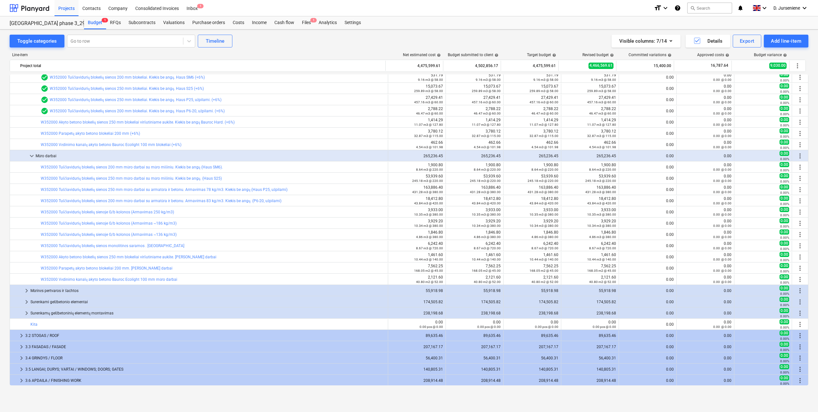
click at [67, 291] on div "Mūrinės pertvaros ir šachtos" at bounding box center [207, 290] width 355 height 10
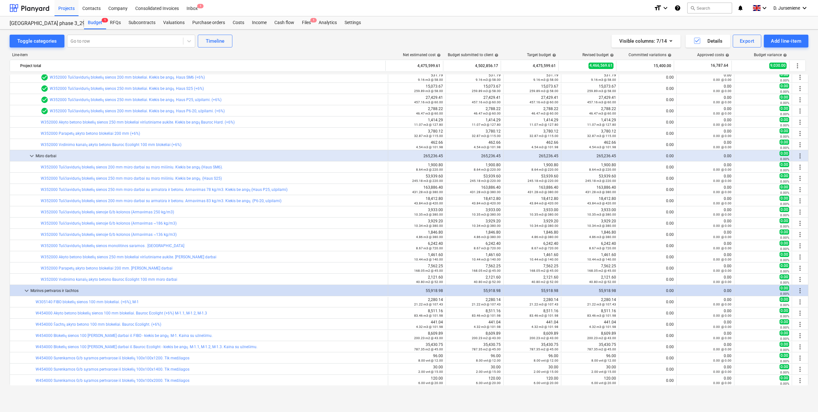
scroll to position [1667, 0]
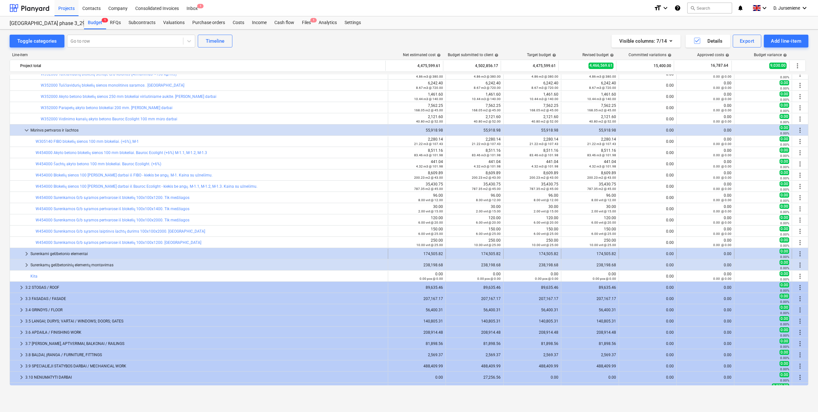
click at [72, 253] on div "Surenkami gelžbetonio elementai" at bounding box center [207, 253] width 355 height 10
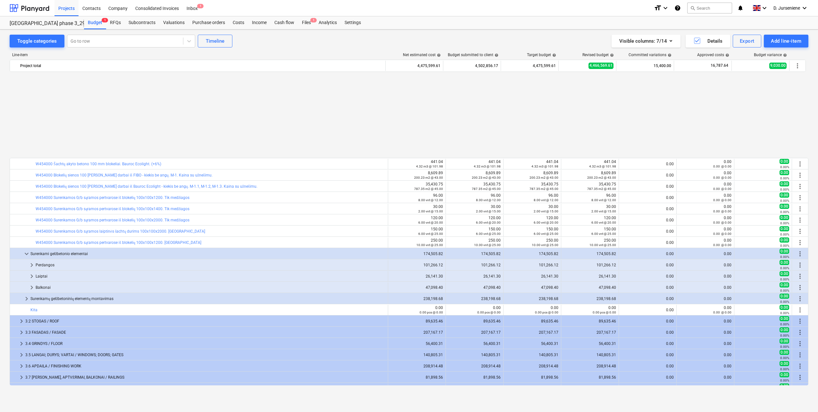
scroll to position [1763, 0]
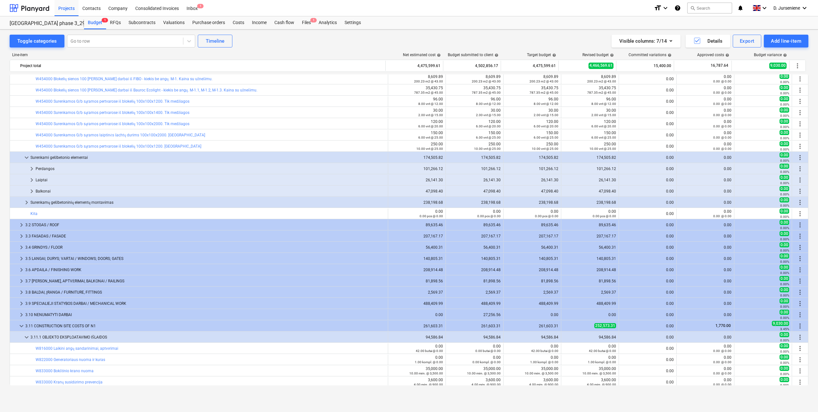
click at [54, 171] on div "Perdangos" at bounding box center [211, 169] width 350 height 10
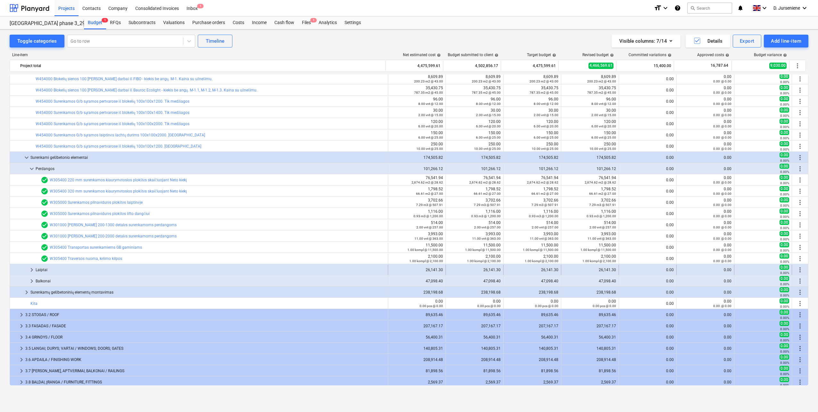
click at [57, 268] on div "Laiptai" at bounding box center [211, 269] width 350 height 10
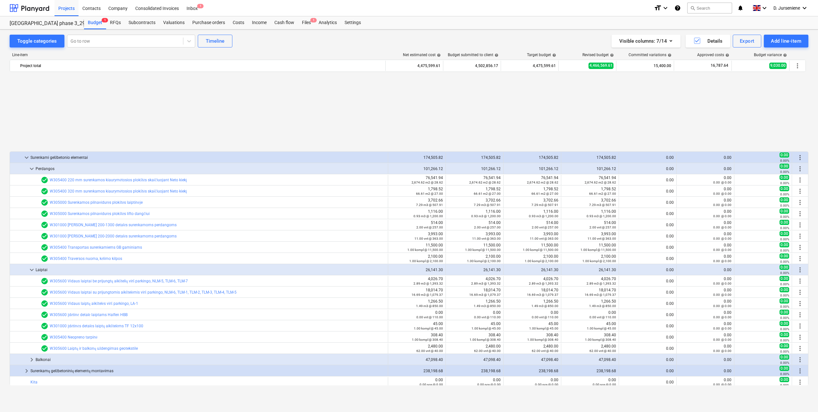
scroll to position [1859, 0]
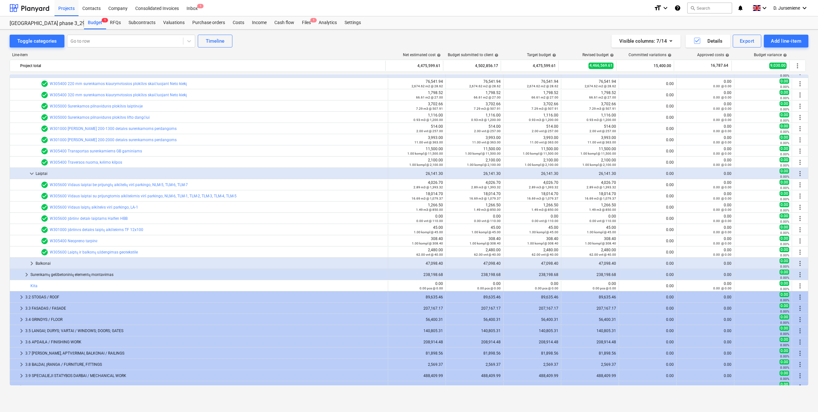
click at [62, 262] on div "keyboard_arrow_down Surenkami gelžbetonio elementai 174,505.82 174,505.82 174,5…" at bounding box center [409, 229] width 799 height 311
click at [64, 262] on div "Balkonai" at bounding box center [211, 263] width 350 height 10
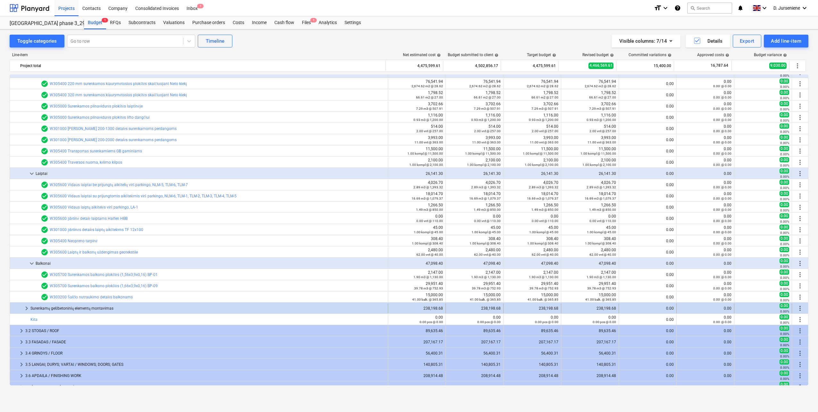
click at [63, 307] on div "Surenkamų gelžbetoninių elementų montavimas" at bounding box center [207, 308] width 355 height 10
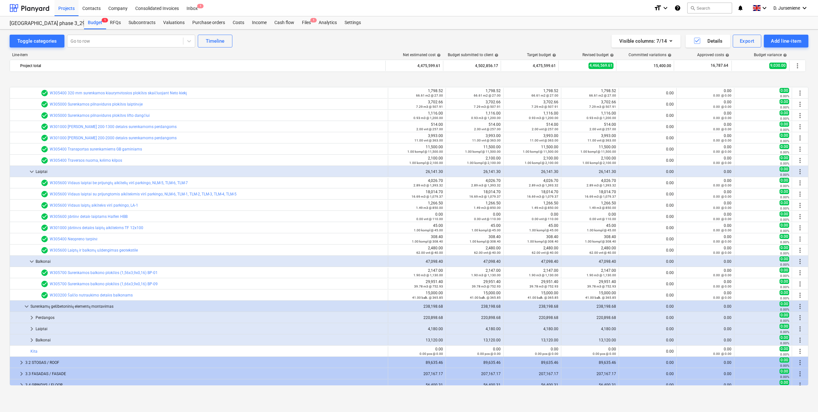
click at [50, 289] on div "bar_chart check_circle W305400 320 mm surenkamos kiaurymėtosios plokštės skaiči…" at bounding box center [409, 229] width 799 height 311
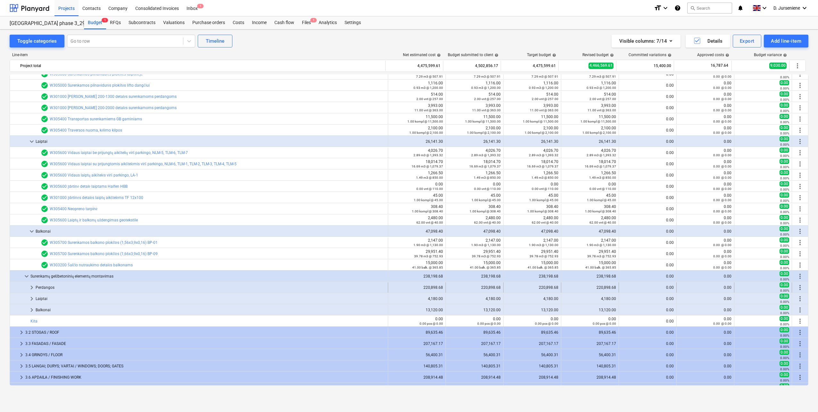
click at [53, 286] on div "Perdangos" at bounding box center [211, 287] width 350 height 10
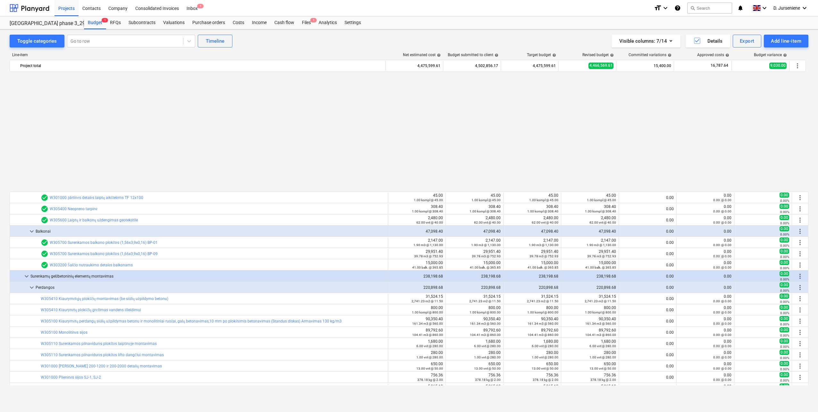
scroll to position [2020, 0]
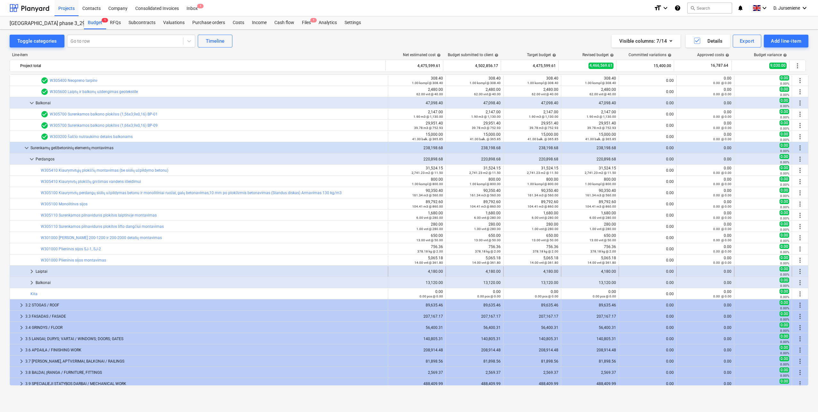
click at [64, 270] on div "Laiptai" at bounding box center [211, 271] width 350 height 10
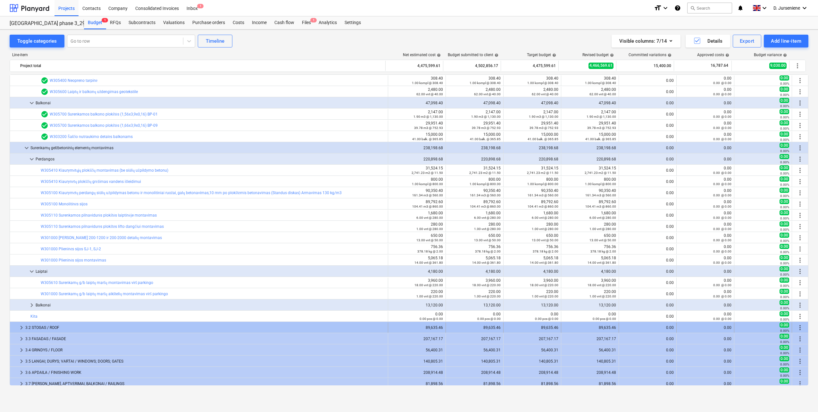
click at [63, 329] on div "3.2 STOGAS / ROOF" at bounding box center [205, 327] width 360 height 10
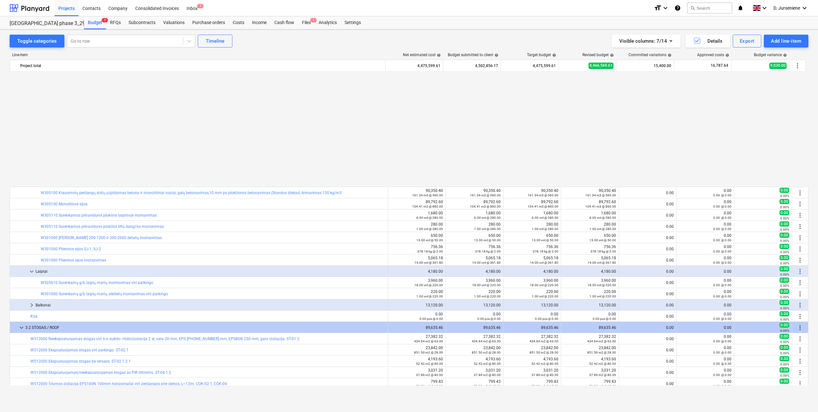
scroll to position [2148, 0]
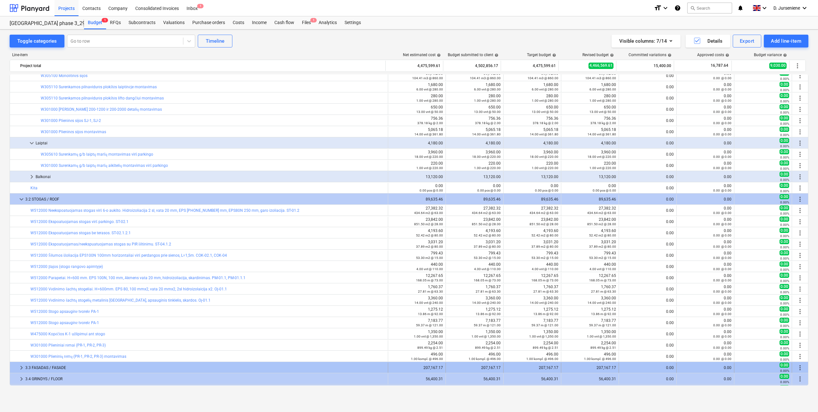
click at [82, 365] on div "3.3 FASADAS / FASADE" at bounding box center [205, 367] width 360 height 10
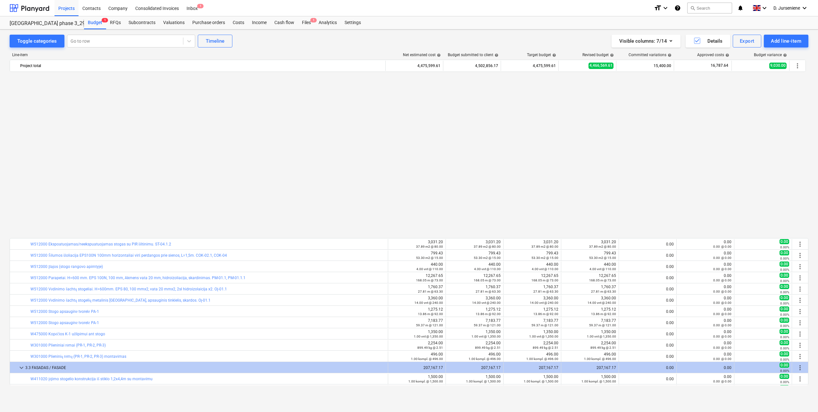
scroll to position [2340, 0]
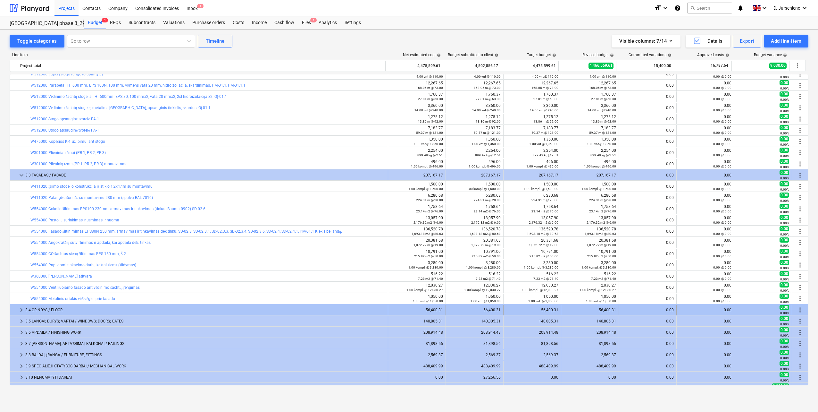
click at [78, 310] on div "3.4 GRINDYS / FLOOR" at bounding box center [205, 310] width 360 height 10
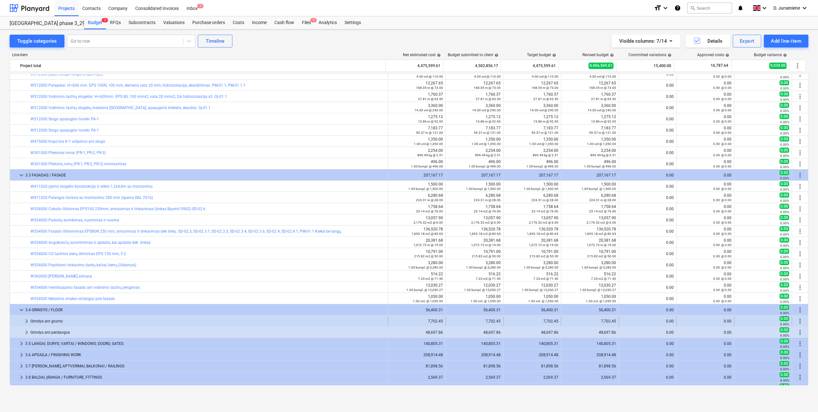
click at [81, 319] on div "Grindys ant grunto" at bounding box center [207, 321] width 355 height 10
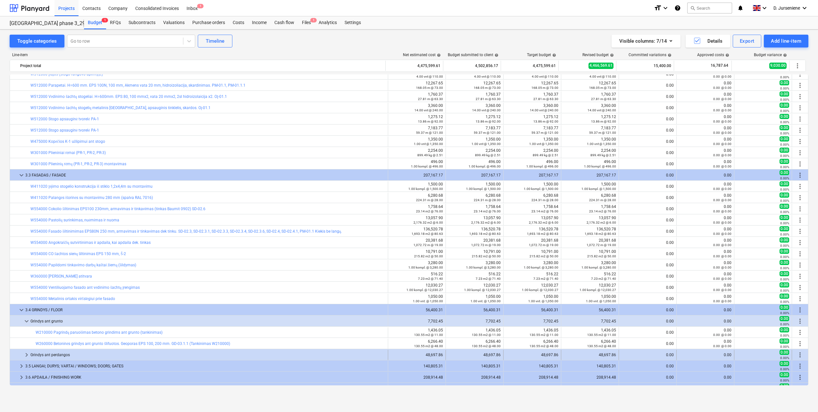
scroll to position [2437, 0]
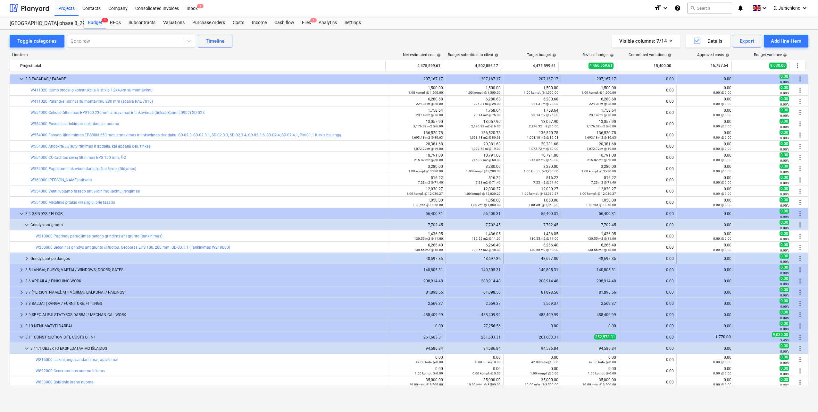
click at [93, 255] on div "Grindys ant perdangos" at bounding box center [207, 258] width 355 height 10
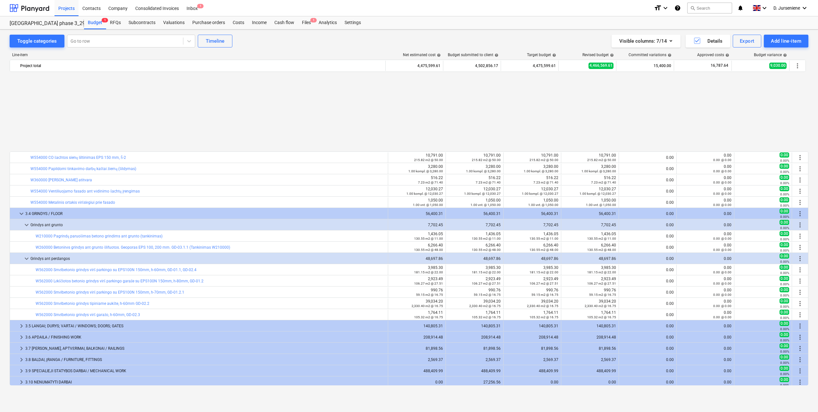
scroll to position [2533, 0]
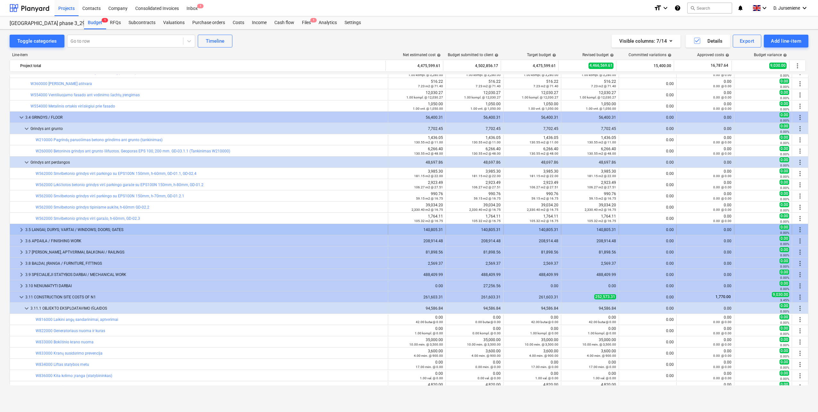
click at [101, 229] on div "3.5 LANGAI; DURYS; VARTAI / WINDOWS; DOORS; GATES" at bounding box center [205, 229] width 360 height 10
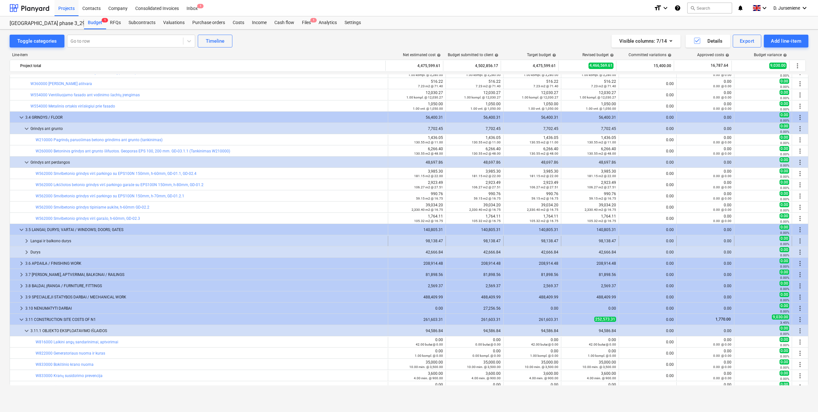
click at [80, 241] on div "Langai ir balkono durys" at bounding box center [207, 241] width 355 height 10
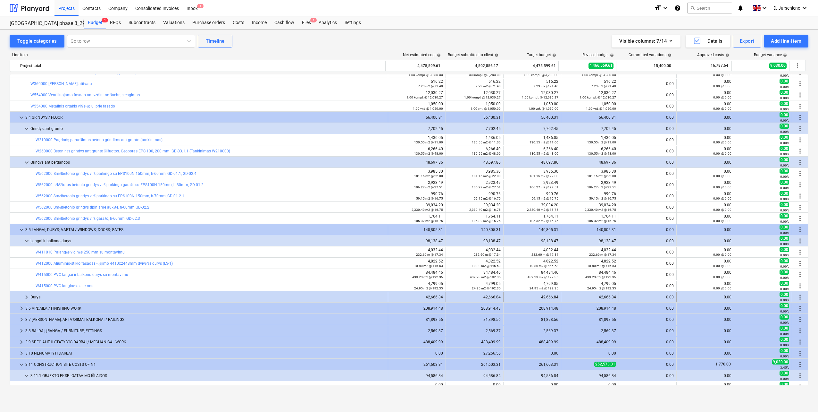
click at [85, 296] on div "Durys" at bounding box center [207, 297] width 355 height 10
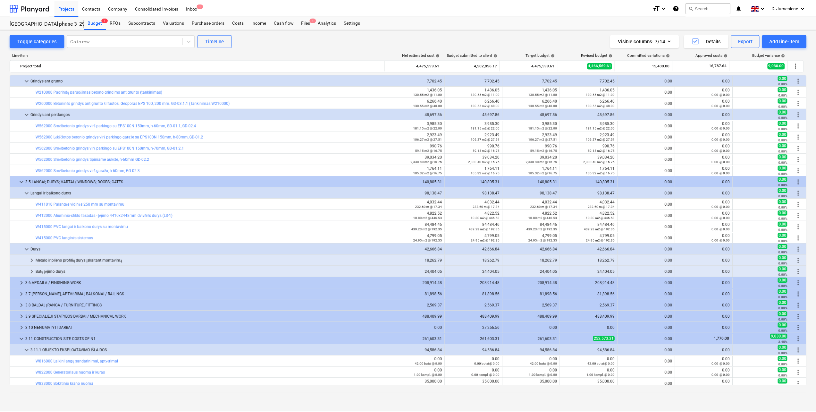
scroll to position [2597, 0]
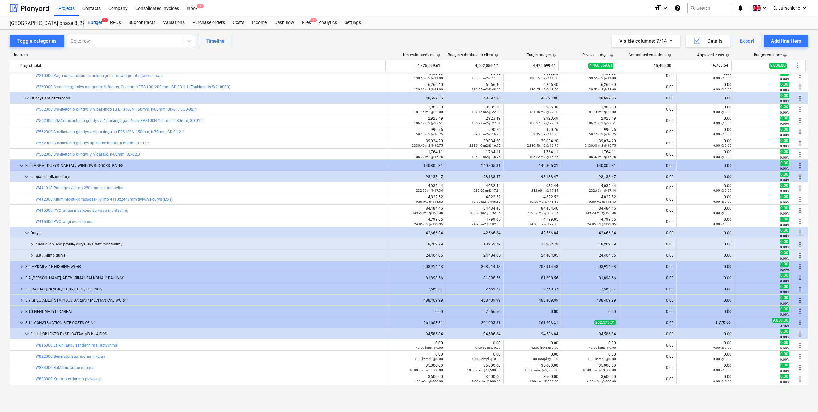
click at [91, 246] on div "Metalo ir plieno profilių durys įskaitant montavimą" at bounding box center [211, 244] width 350 height 10
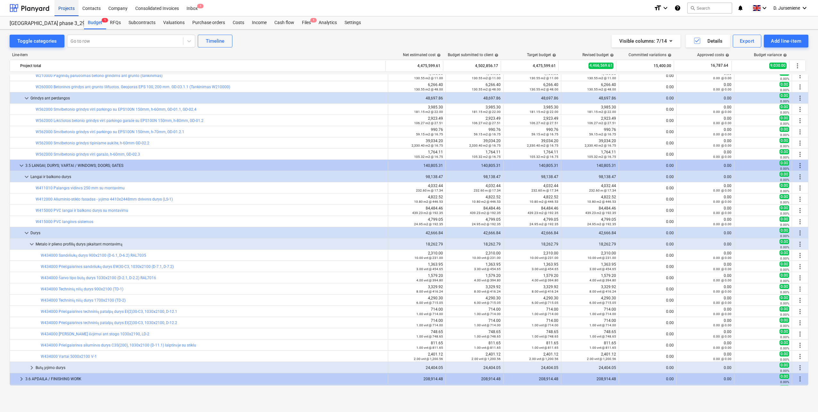
click at [63, 11] on div "Projects" at bounding box center [67, 8] width 24 height 16
